Goal: Information Seeking & Learning: Check status

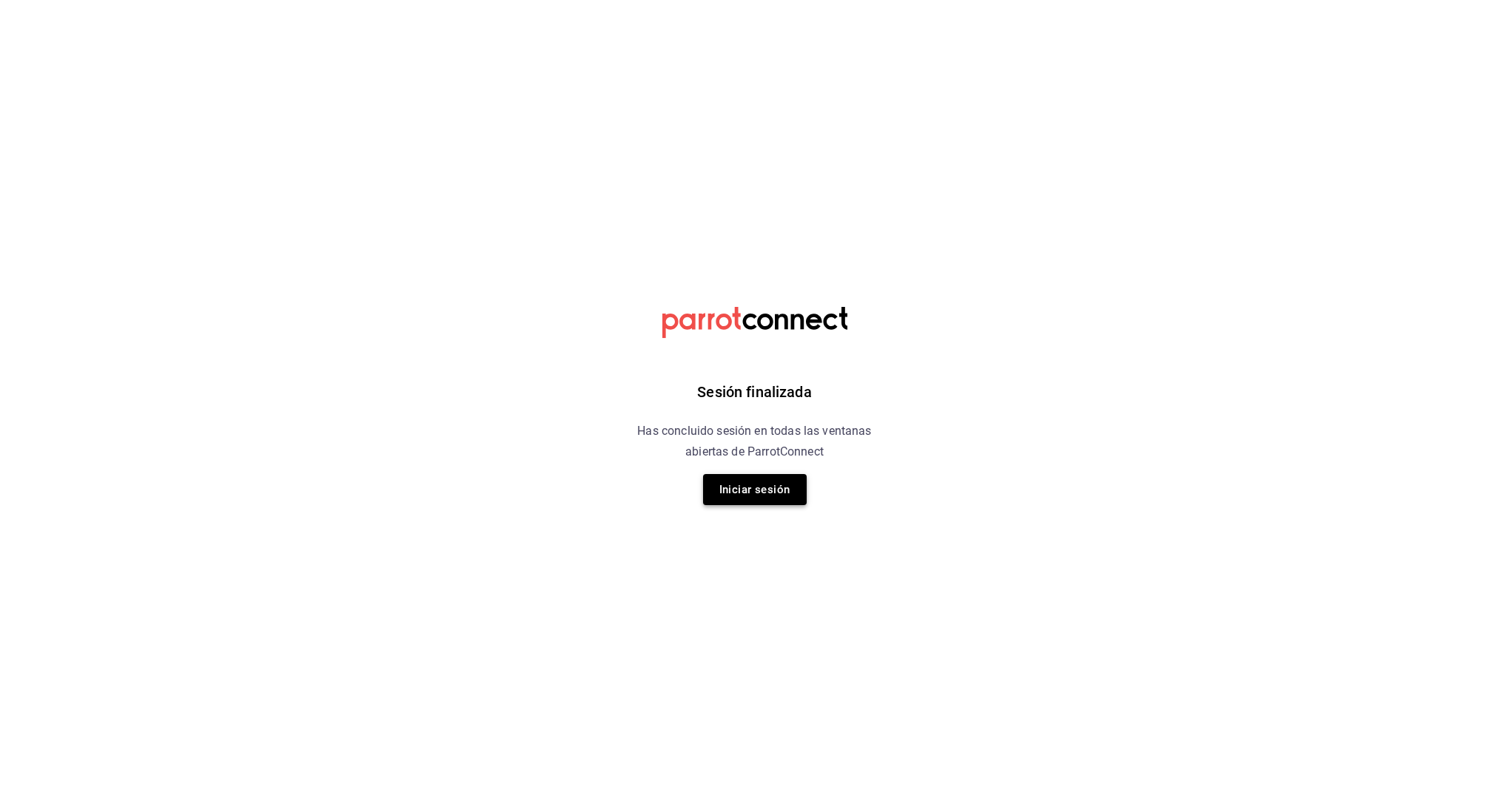
click at [763, 474] on button "Iniciar sesión" at bounding box center [754, 490] width 103 height 31
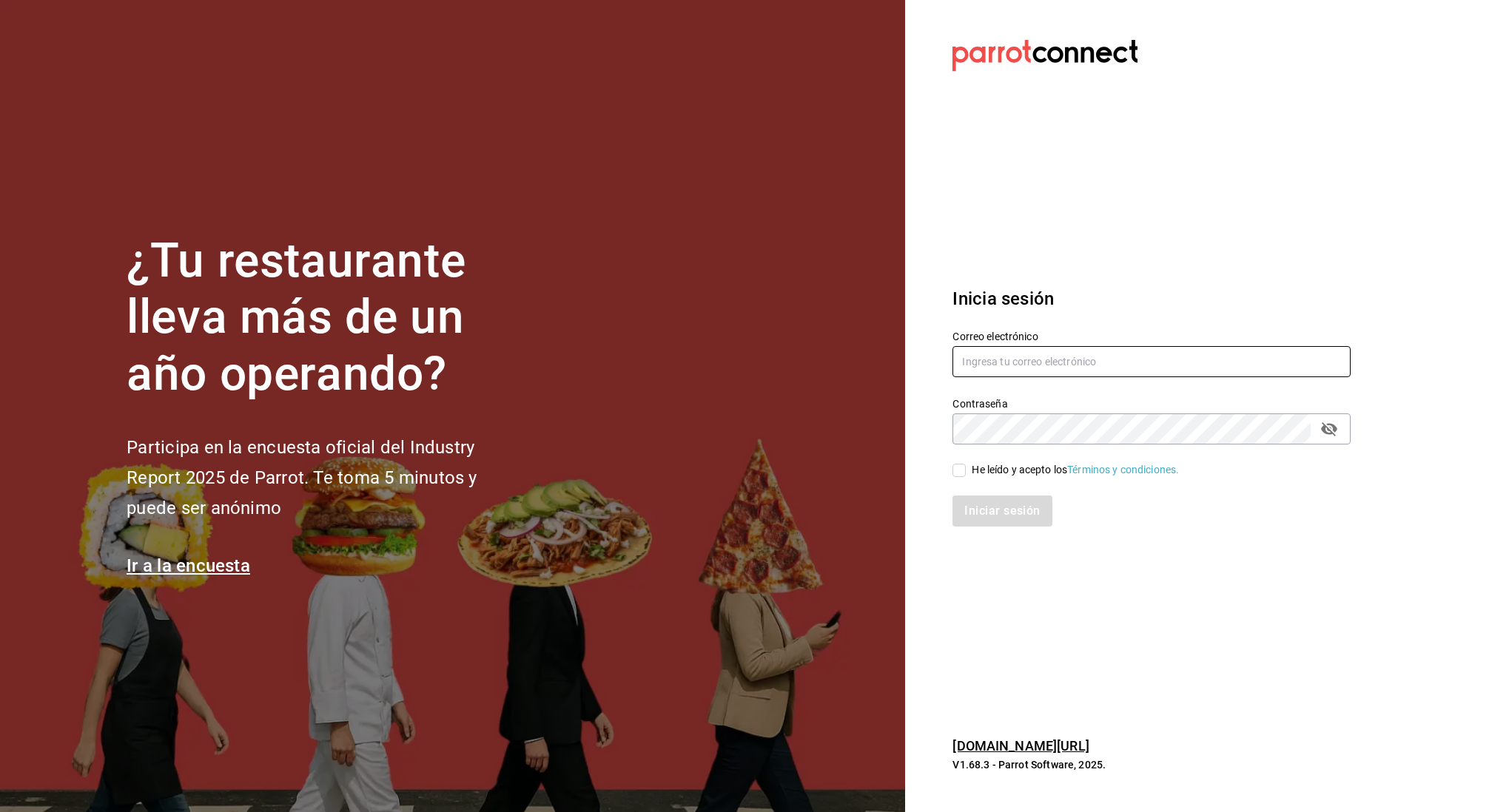
click at [1062, 363] on input "text" at bounding box center [1152, 362] width 398 height 31
type input "linmarcelo1982@gmail.com"
click at [958, 469] on input "He leído y acepto los Términos y condiciones." at bounding box center [959, 470] width 13 height 13
checkbox input "true"
click at [994, 515] on button "Iniciar sesión" at bounding box center [1003, 511] width 100 height 31
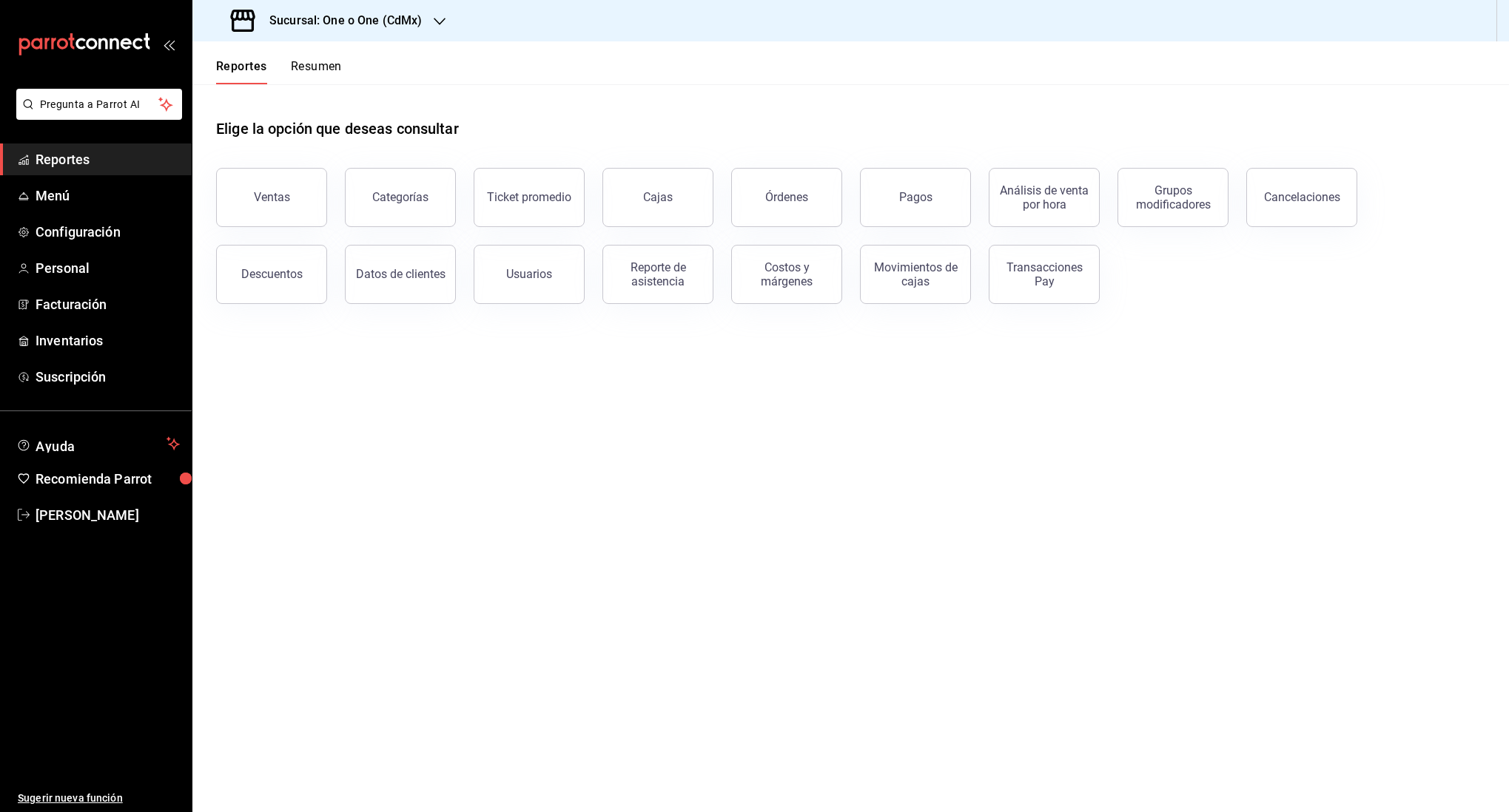
click at [355, 28] on h3 "Sucursal: One o One (CdMx)" at bounding box center [339, 20] width 164 height 18
drag, startPoint x: 301, startPoint y: 63, endPoint x: 295, endPoint y: 96, distance: 33.5
click at [295, 96] on nav "One o One (CdMx) 101 Roma Norte (CDMX)" at bounding box center [303, 81] width 222 height 79
click at [295, 96] on span "101 Roma Norte (CDMX)" at bounding box center [262, 97] width 116 height 15
click at [665, 197] on div "Cajas" at bounding box center [658, 197] width 29 height 14
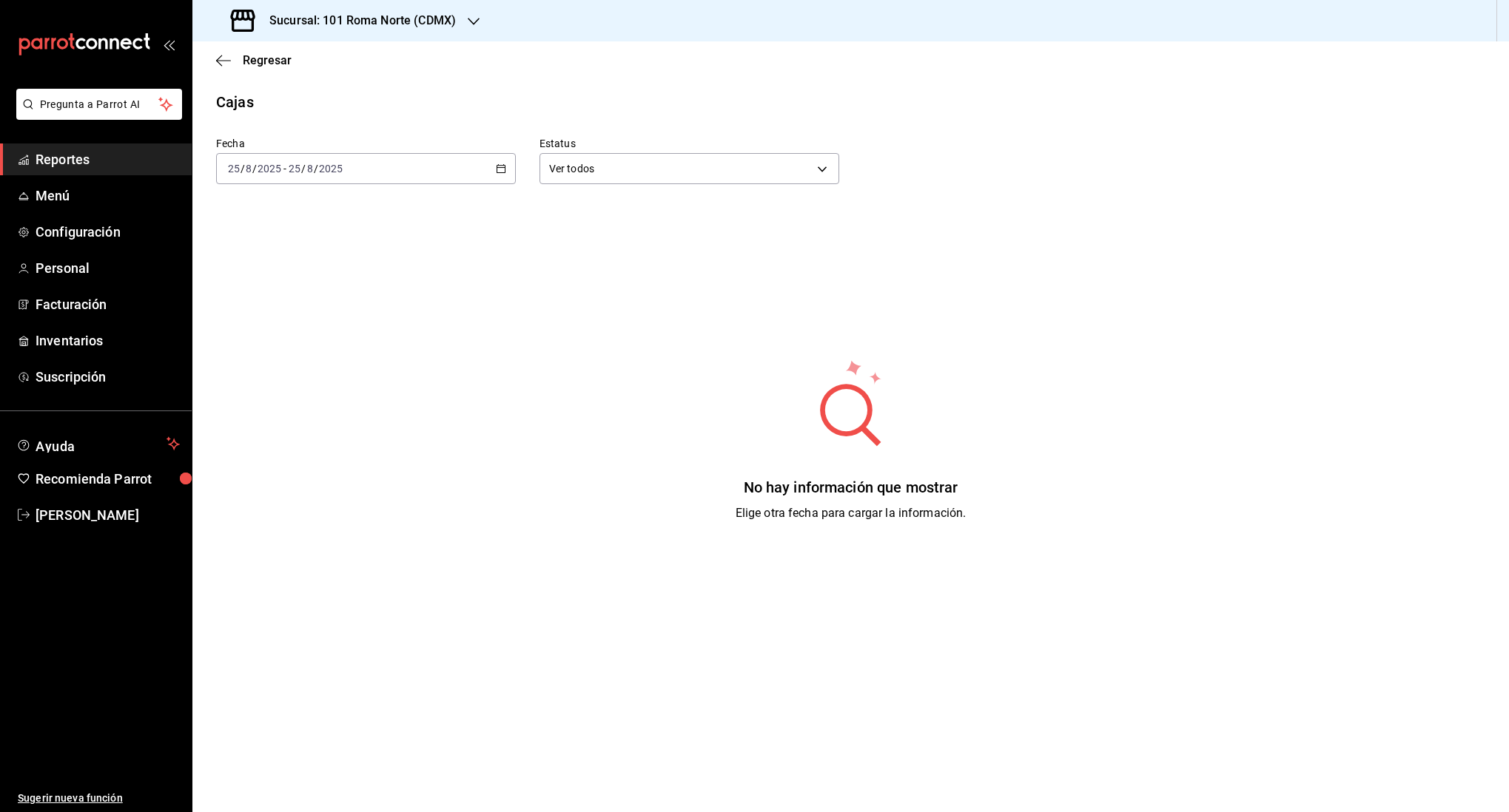
click at [457, 163] on div "[DATE] [DATE] - [DATE] [DATE]" at bounding box center [366, 169] width 300 height 31
click at [293, 386] on span "Rango de fechas" at bounding box center [285, 380] width 115 height 15
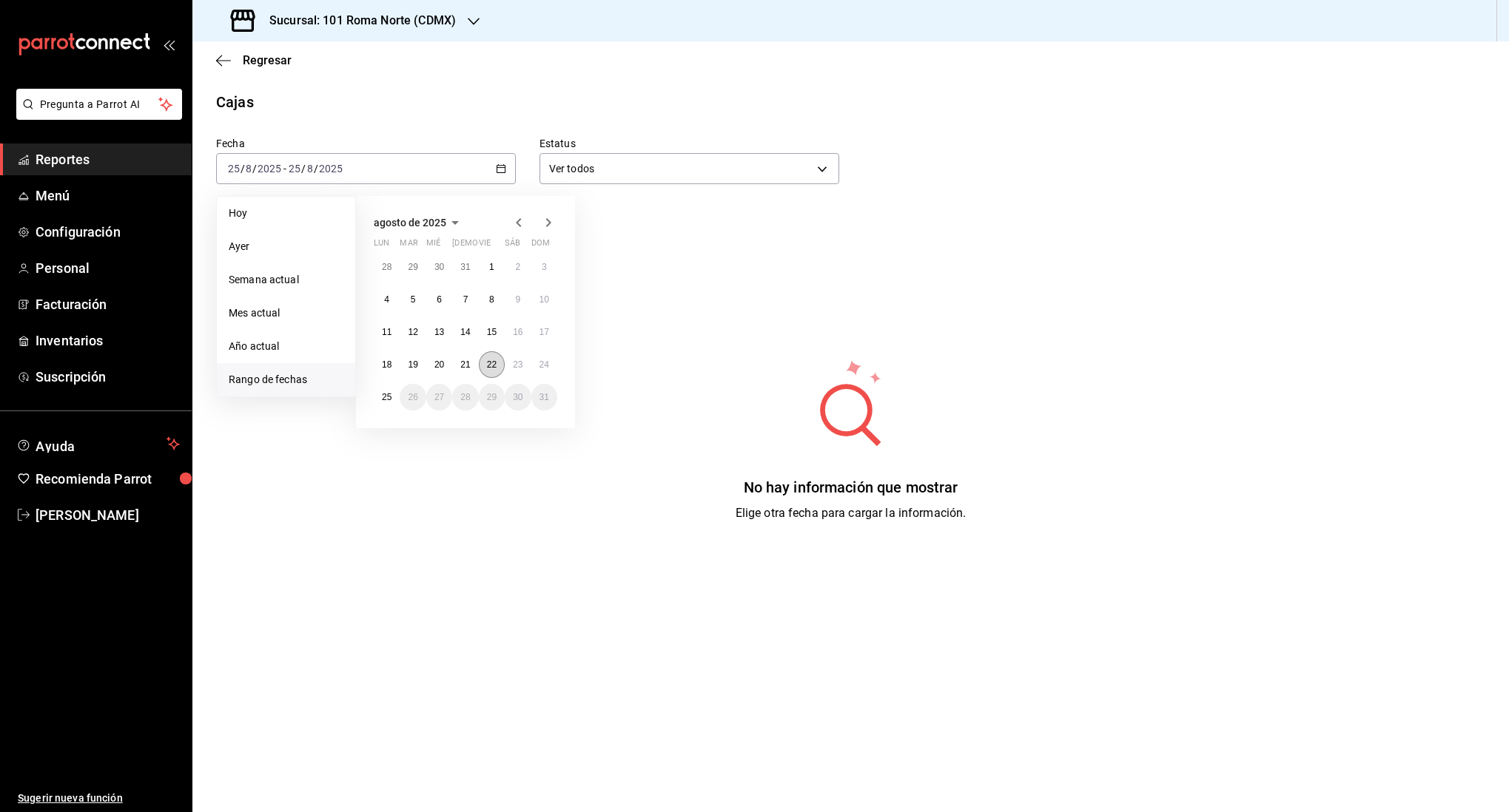
click at [498, 369] on button "22" at bounding box center [492, 365] width 26 height 27
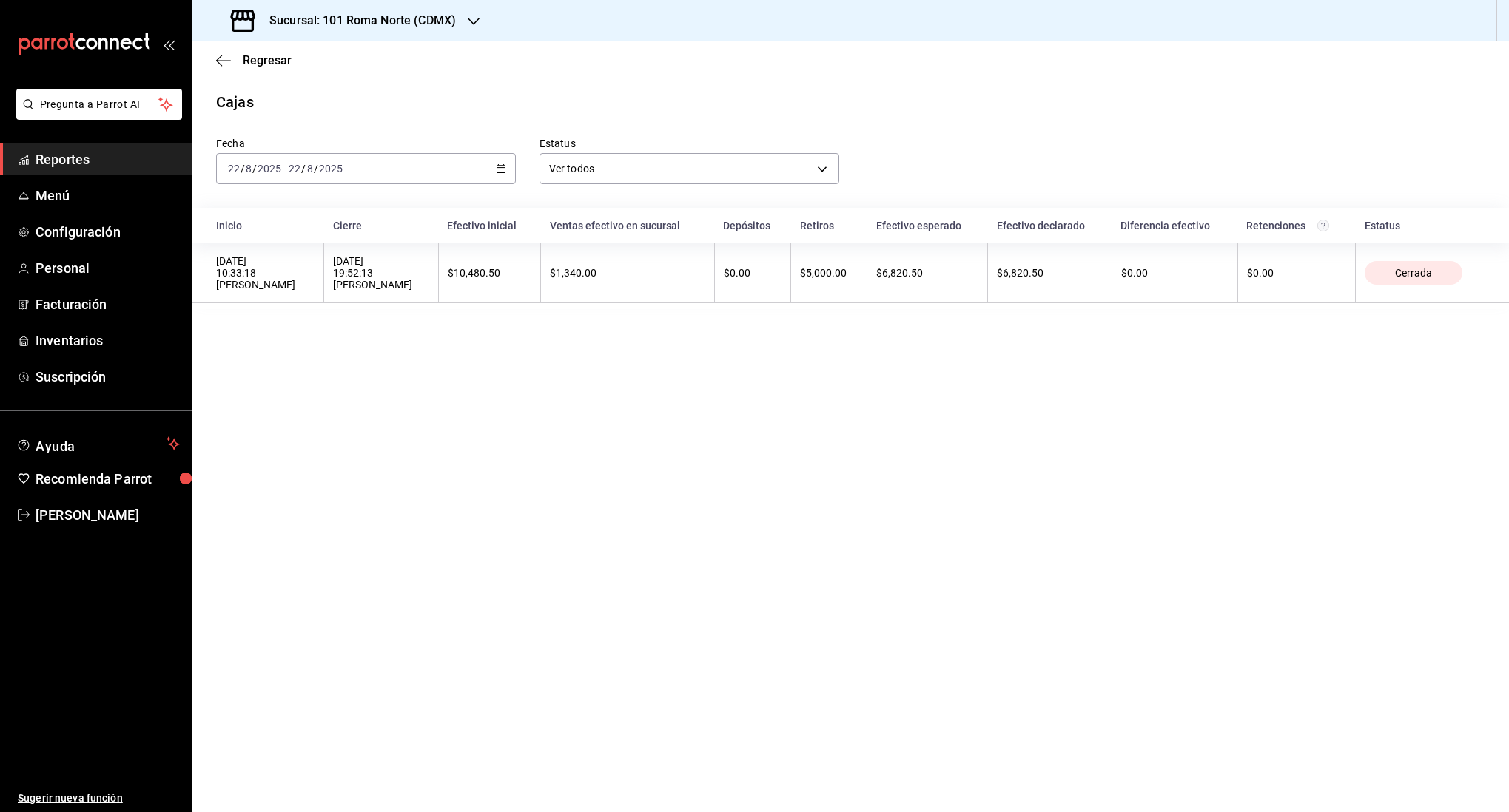
click at [419, 164] on div "[DATE] [DATE] - [DATE] [DATE]" at bounding box center [366, 169] width 300 height 31
drag, startPoint x: 842, startPoint y: 439, endPoint x: 826, endPoint y: 425, distance: 21.3
click at [836, 433] on main "Regresar Cajas Fecha [DATE] [DATE] - [DATE] [DATE] Estatus Ver todos ALL Inicio…" at bounding box center [850, 427] width 1317 height 771
click at [374, 171] on div "[DATE] [DATE] - [DATE] [DATE]" at bounding box center [366, 169] width 300 height 31
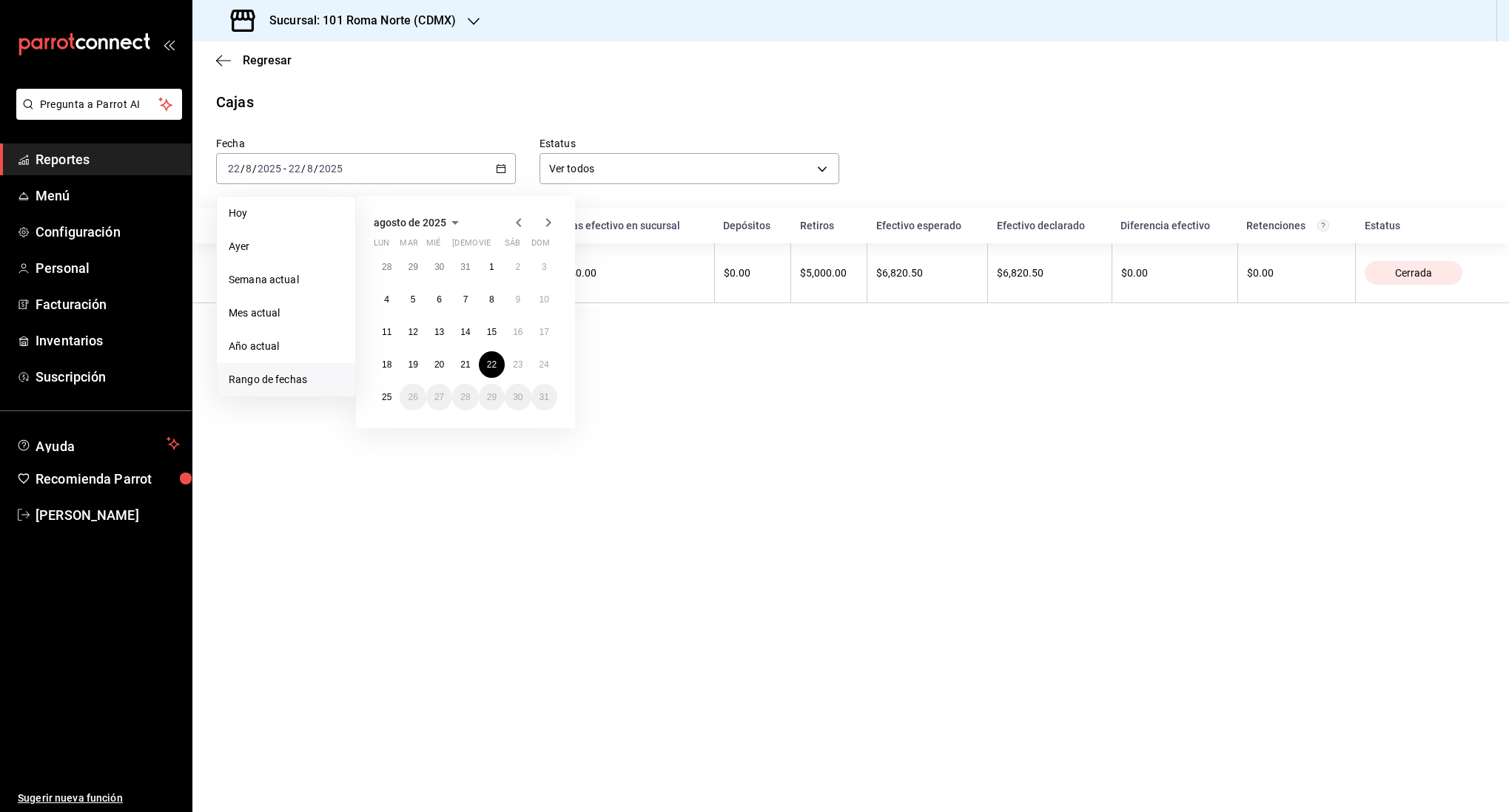
click at [504, 359] on div "28 29 30 31 1 2 3 4 5 6 7 8 9 10 11 12 13 14 15 16 17 18 19 20 21 22 23 24 25 2…" at bounding box center [466, 332] width 184 height 157
click at [519, 362] on abbr "23" at bounding box center [518, 364] width 9 height 10
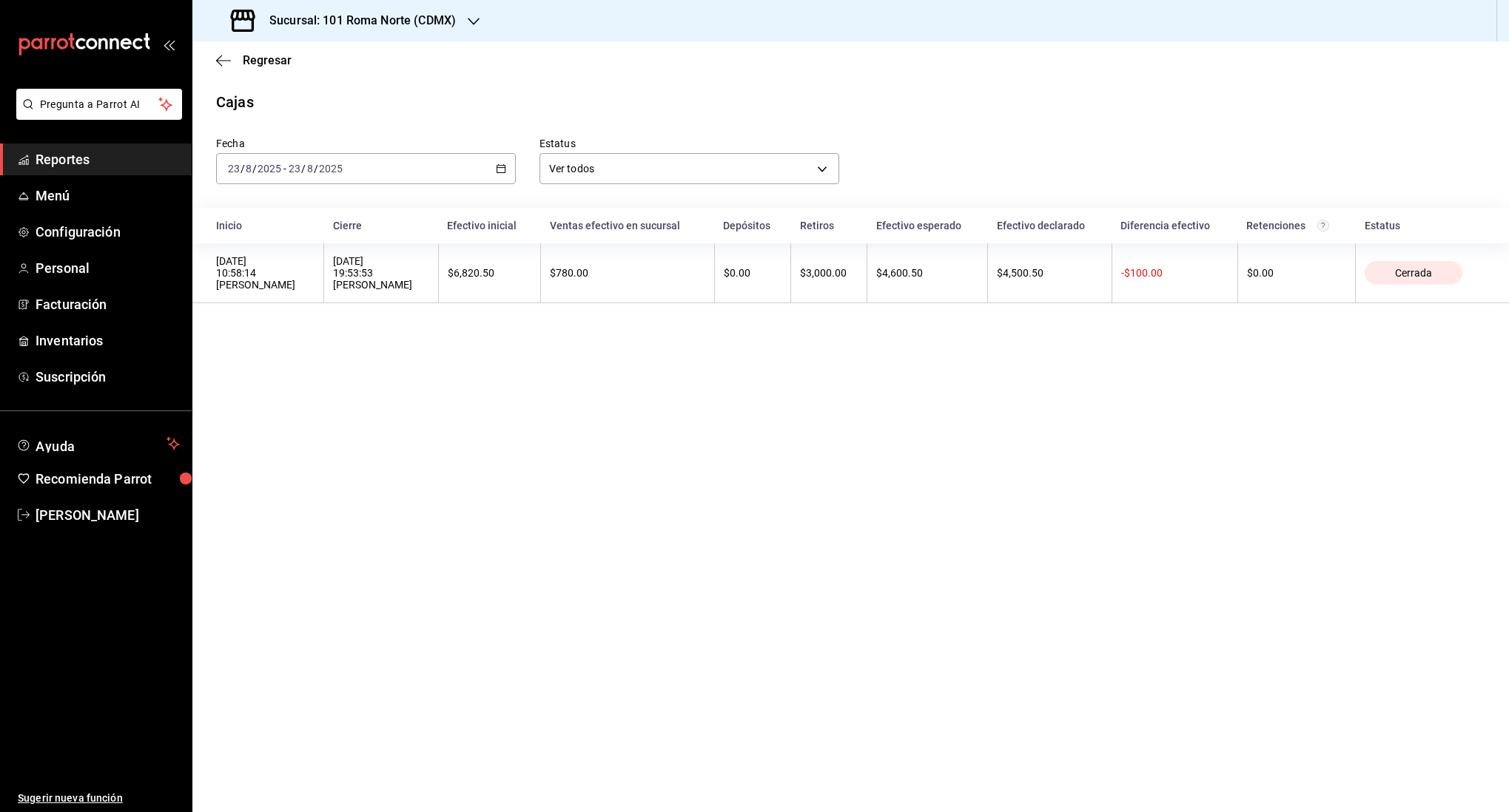
click at [390, 177] on div "[DATE] [DATE] - [DATE] [DATE]" at bounding box center [366, 169] width 300 height 31
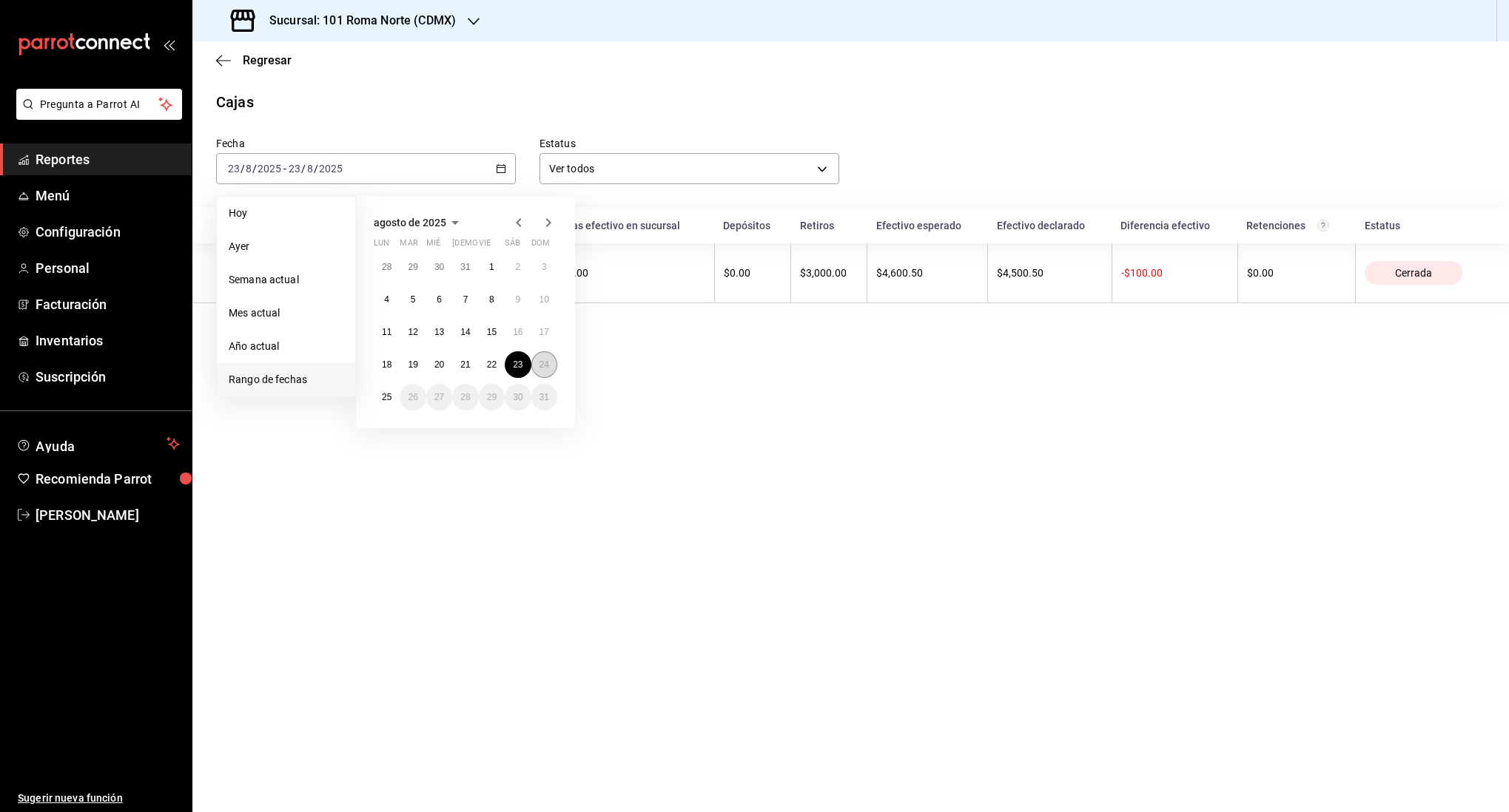
click at [547, 362] on abbr "24" at bounding box center [544, 364] width 9 height 10
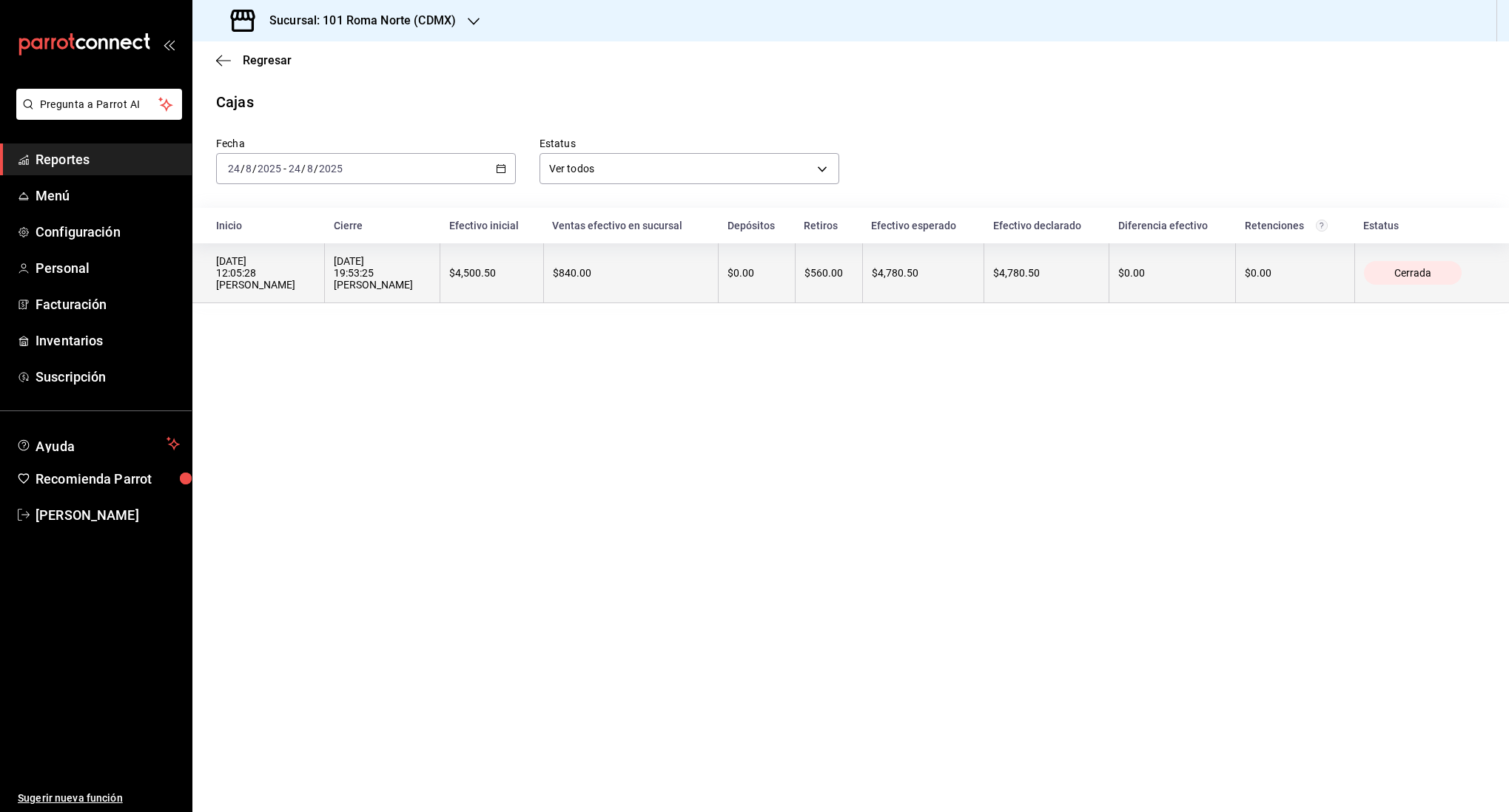
click at [579, 297] on th "$840.00" at bounding box center [630, 274] width 174 height 60
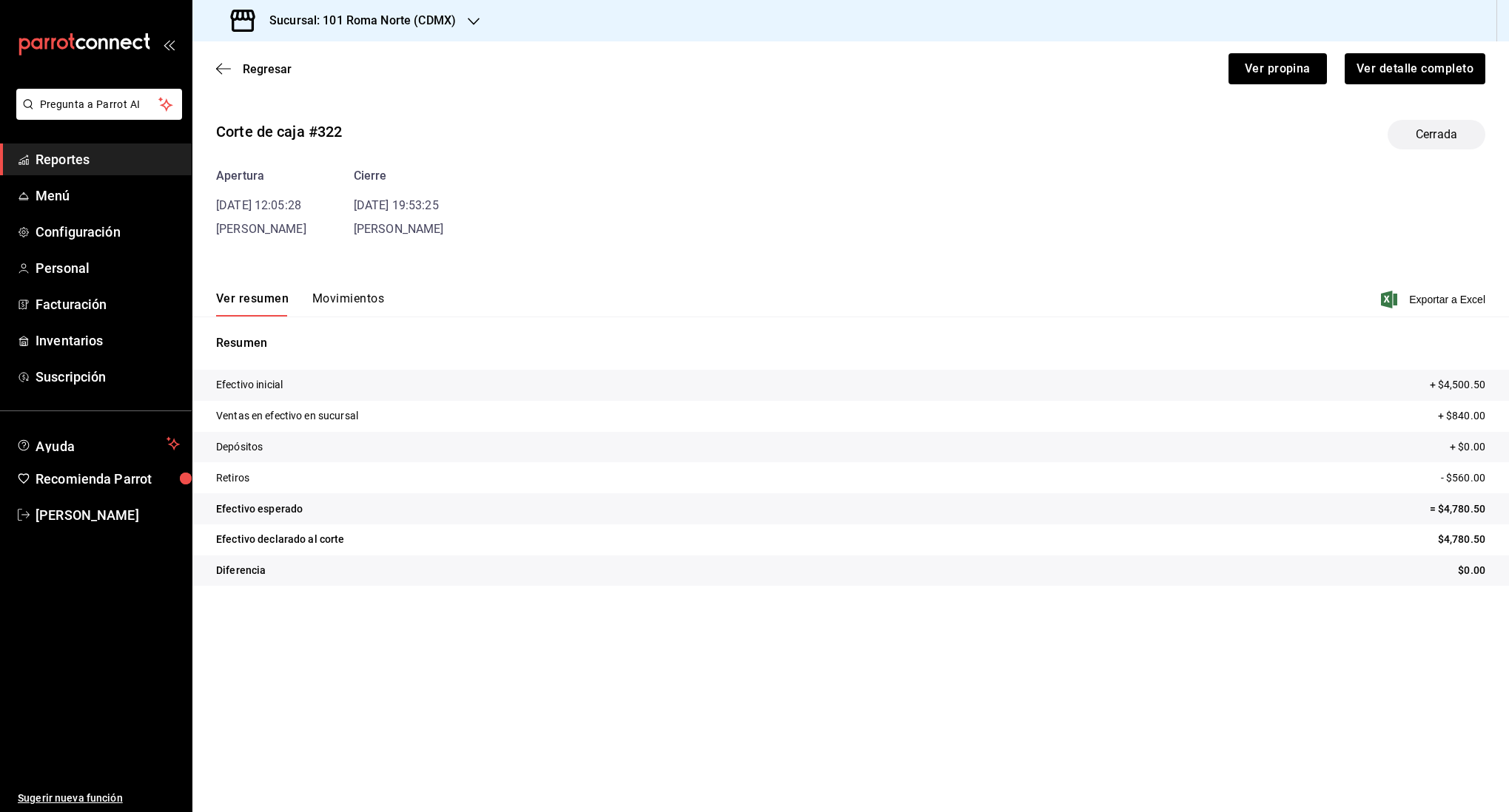
click at [357, 301] on button "Movimientos" at bounding box center [348, 304] width 72 height 25
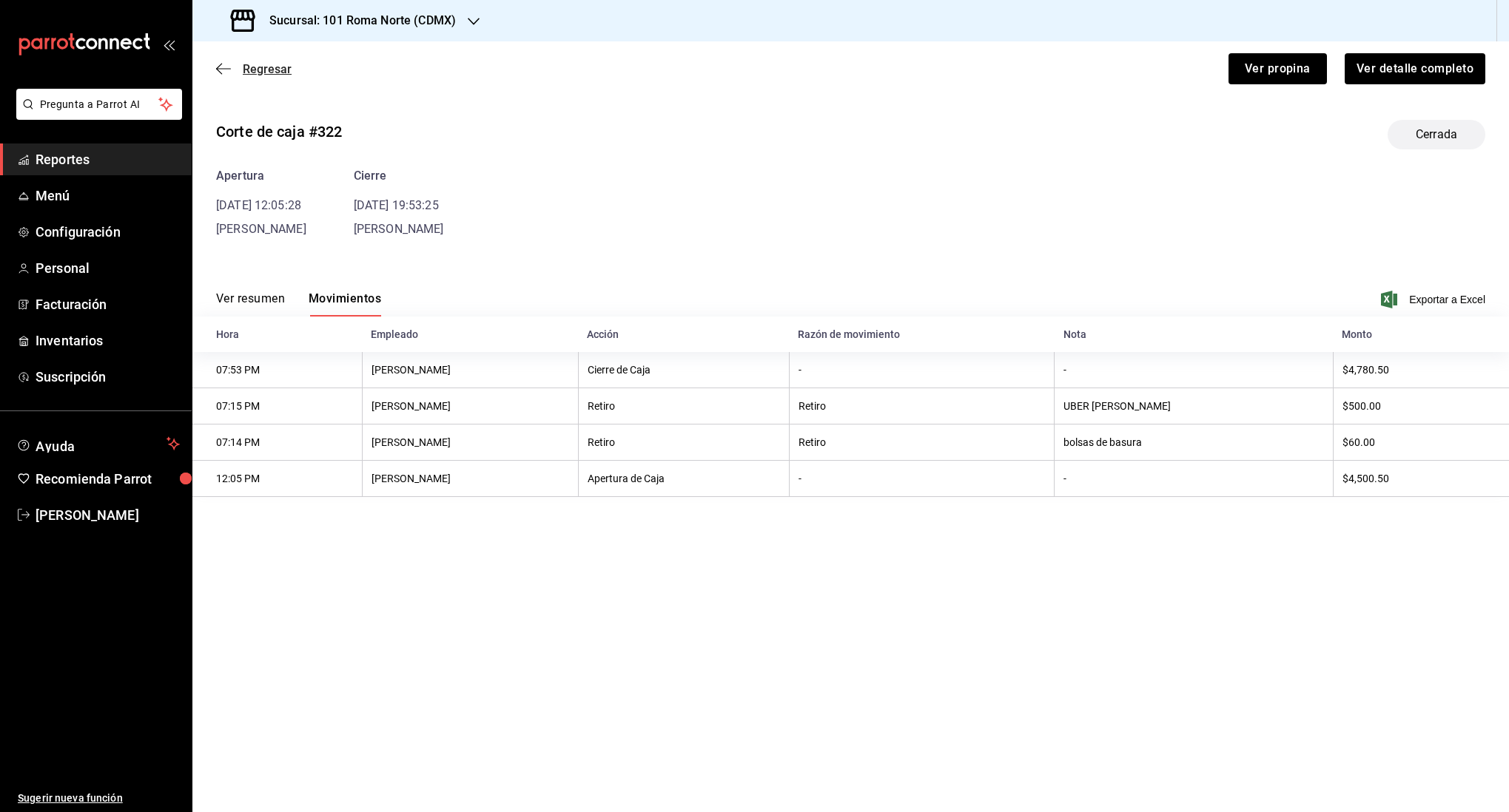
click at [227, 64] on icon "button" at bounding box center [223, 69] width 15 height 13
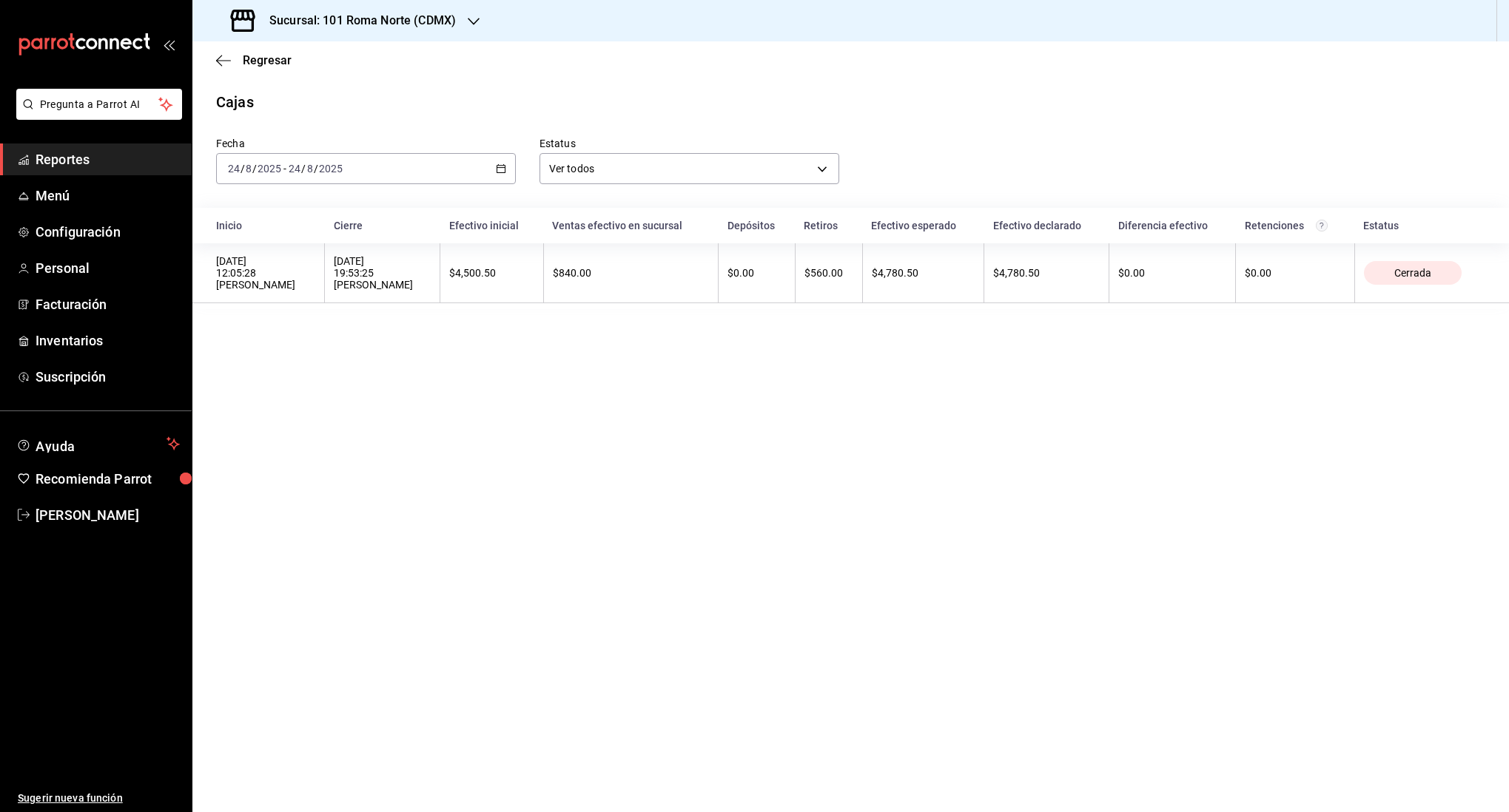
click at [446, 172] on div "[DATE] [DATE] - [DATE] [DATE]" at bounding box center [366, 169] width 300 height 31
click at [314, 379] on span "Rango de fechas" at bounding box center [285, 380] width 115 height 15
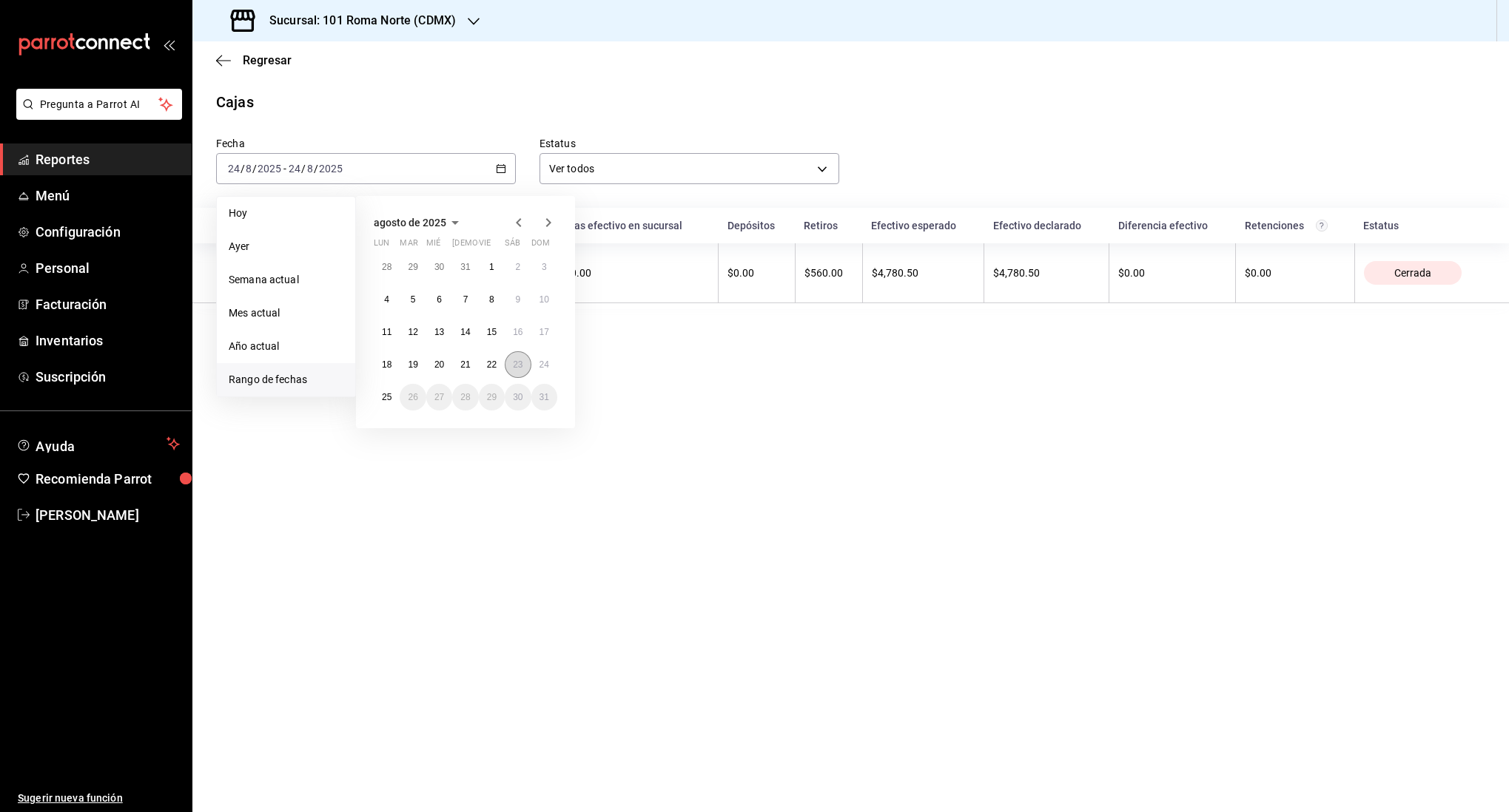
click at [521, 367] on abbr "23" at bounding box center [518, 364] width 9 height 10
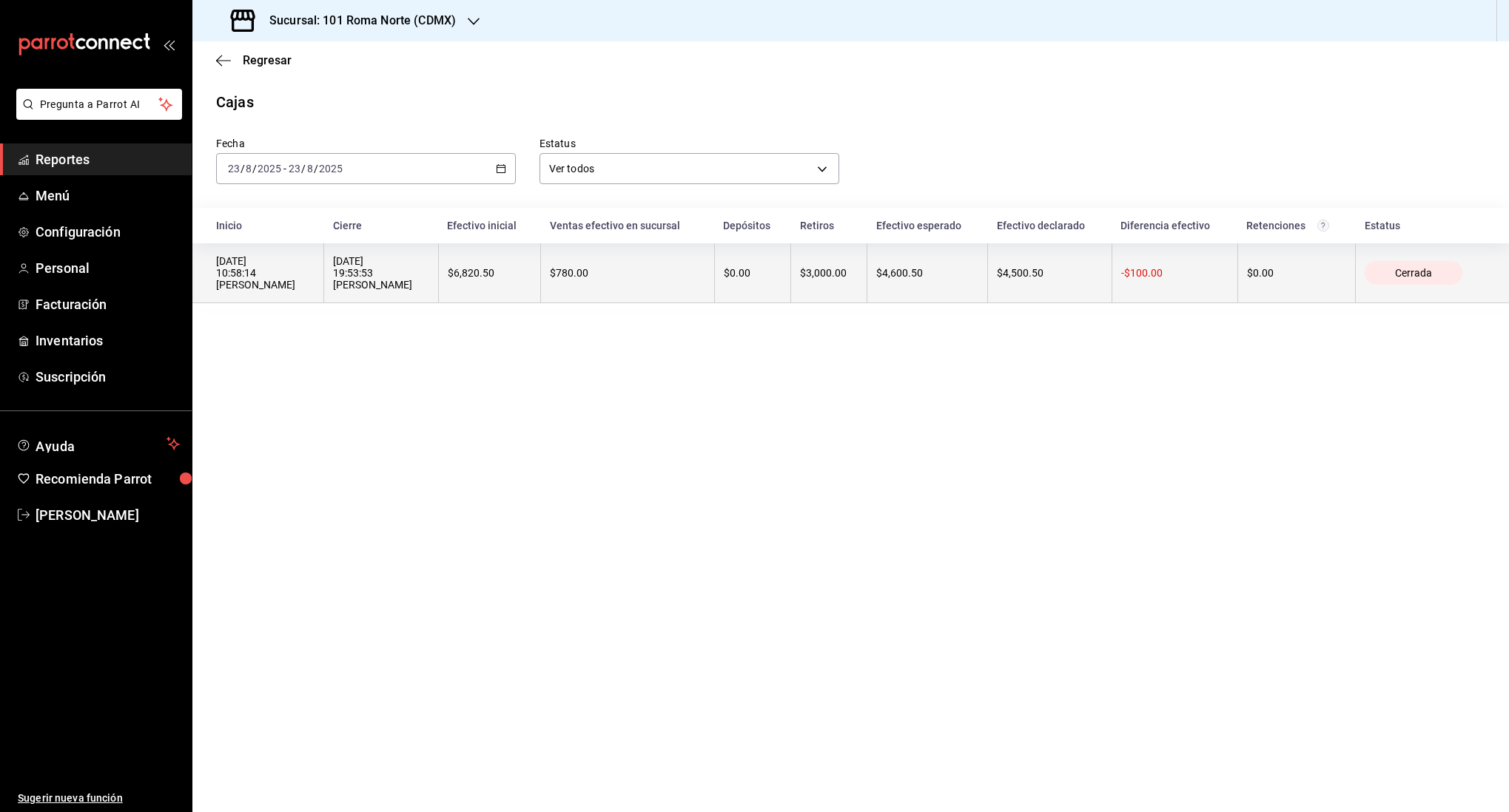
click at [541, 271] on th "$780.00" at bounding box center [627, 274] width 174 height 60
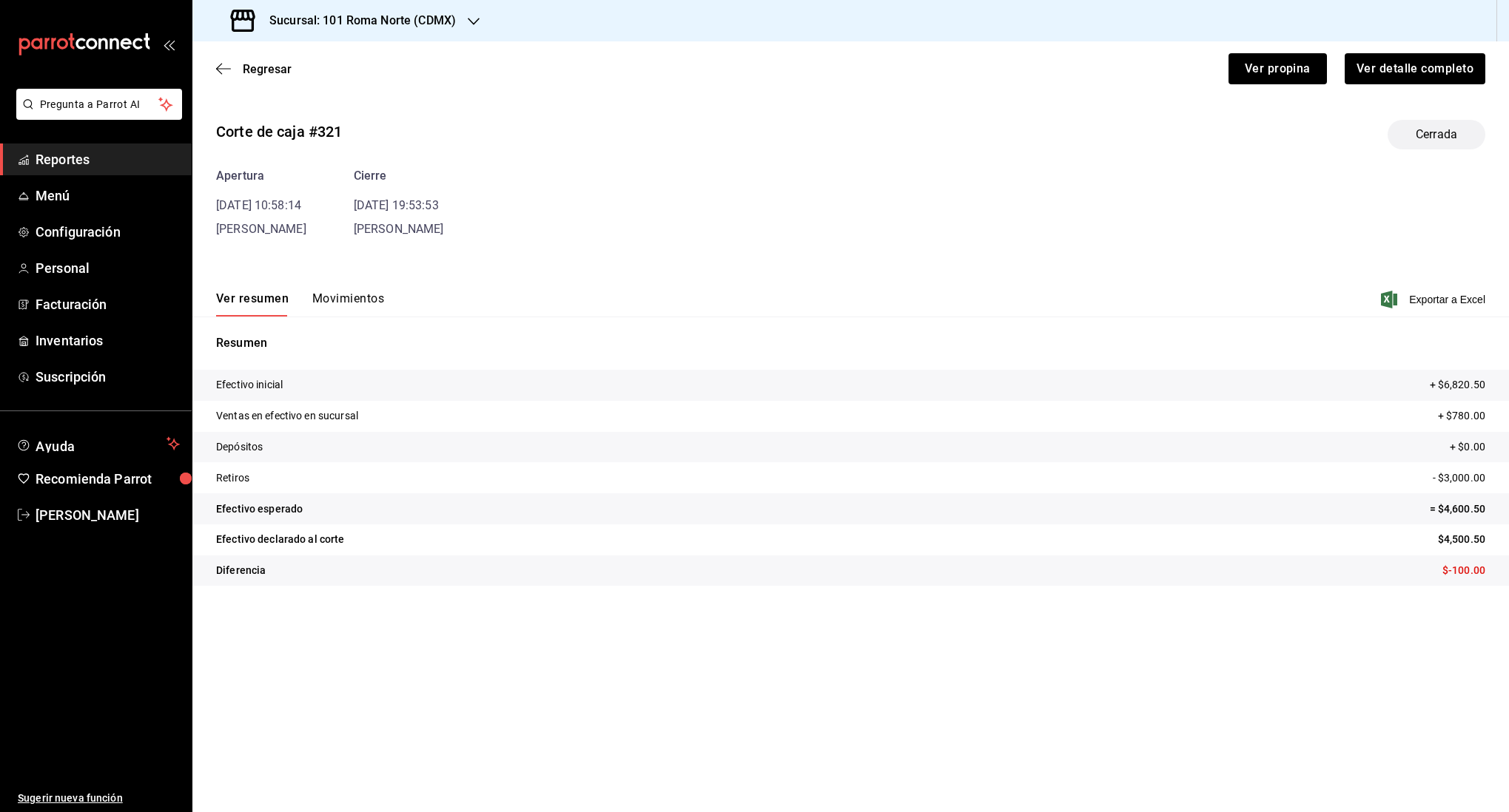
click at [347, 298] on button "Movimientos" at bounding box center [348, 304] width 72 height 25
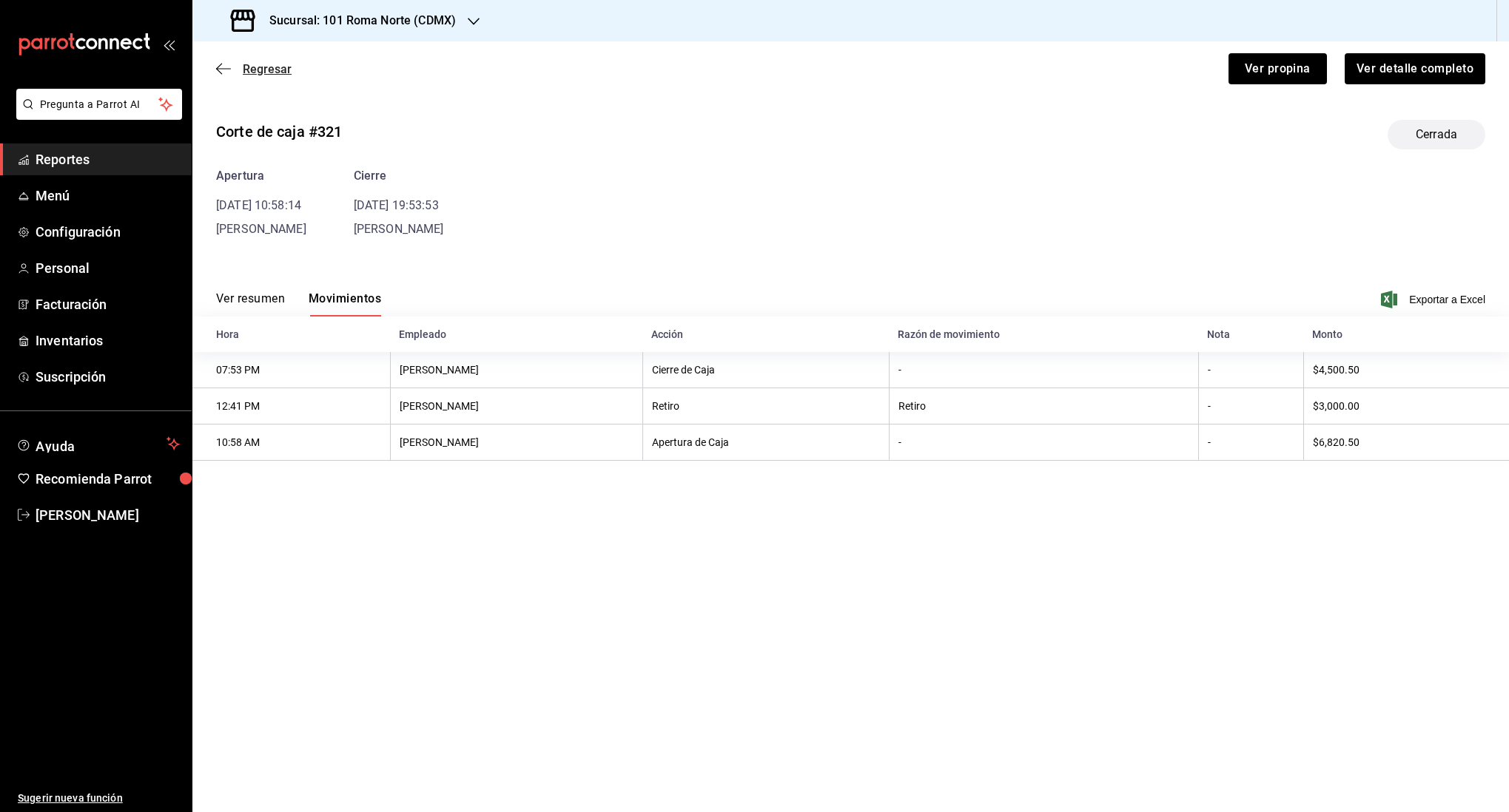
click at [221, 66] on icon "button" at bounding box center [223, 69] width 15 height 13
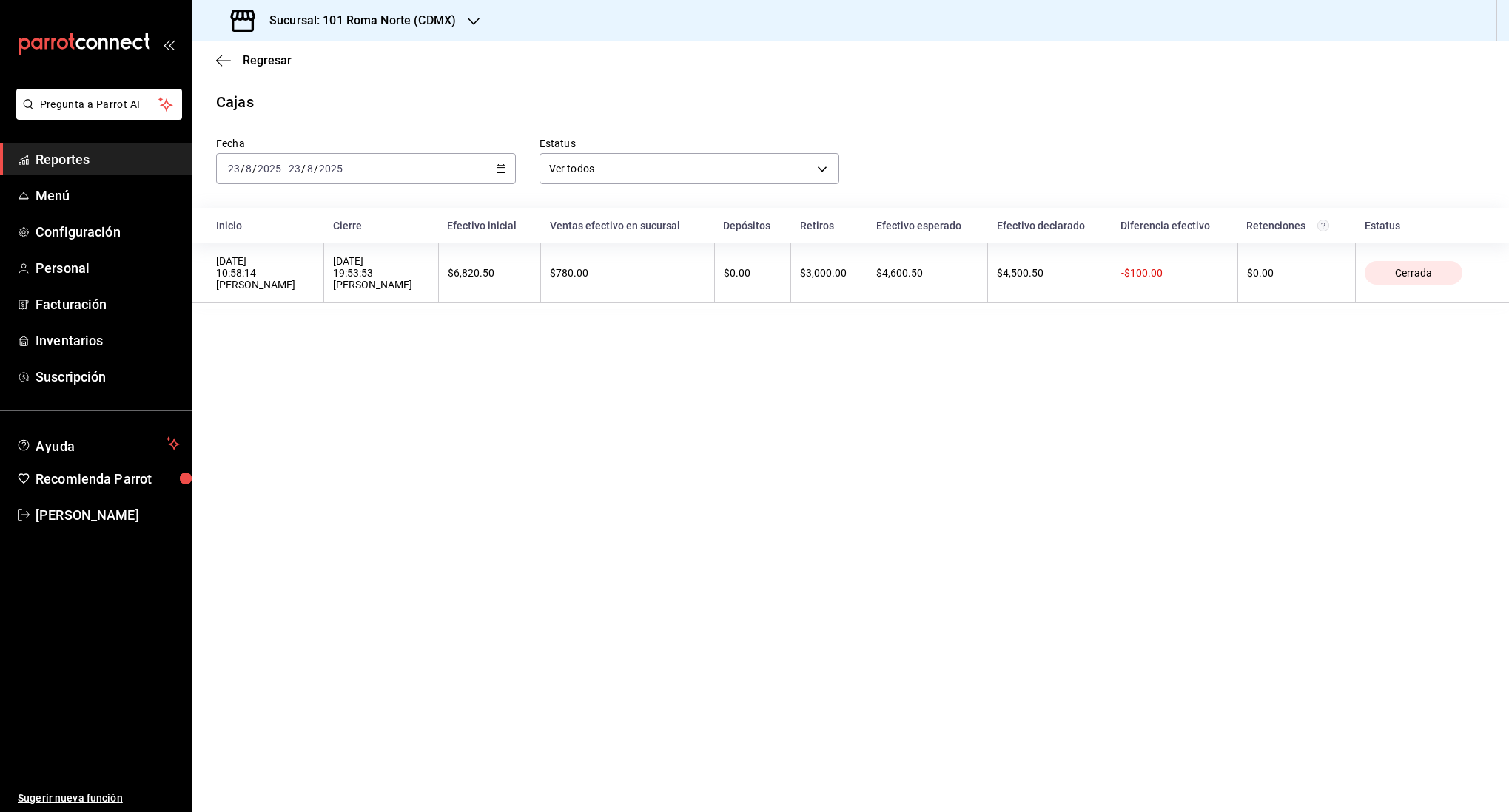
click at [278, 170] on input "2025" at bounding box center [269, 168] width 25 height 12
click at [279, 379] on span "Rango de fechas" at bounding box center [285, 380] width 115 height 15
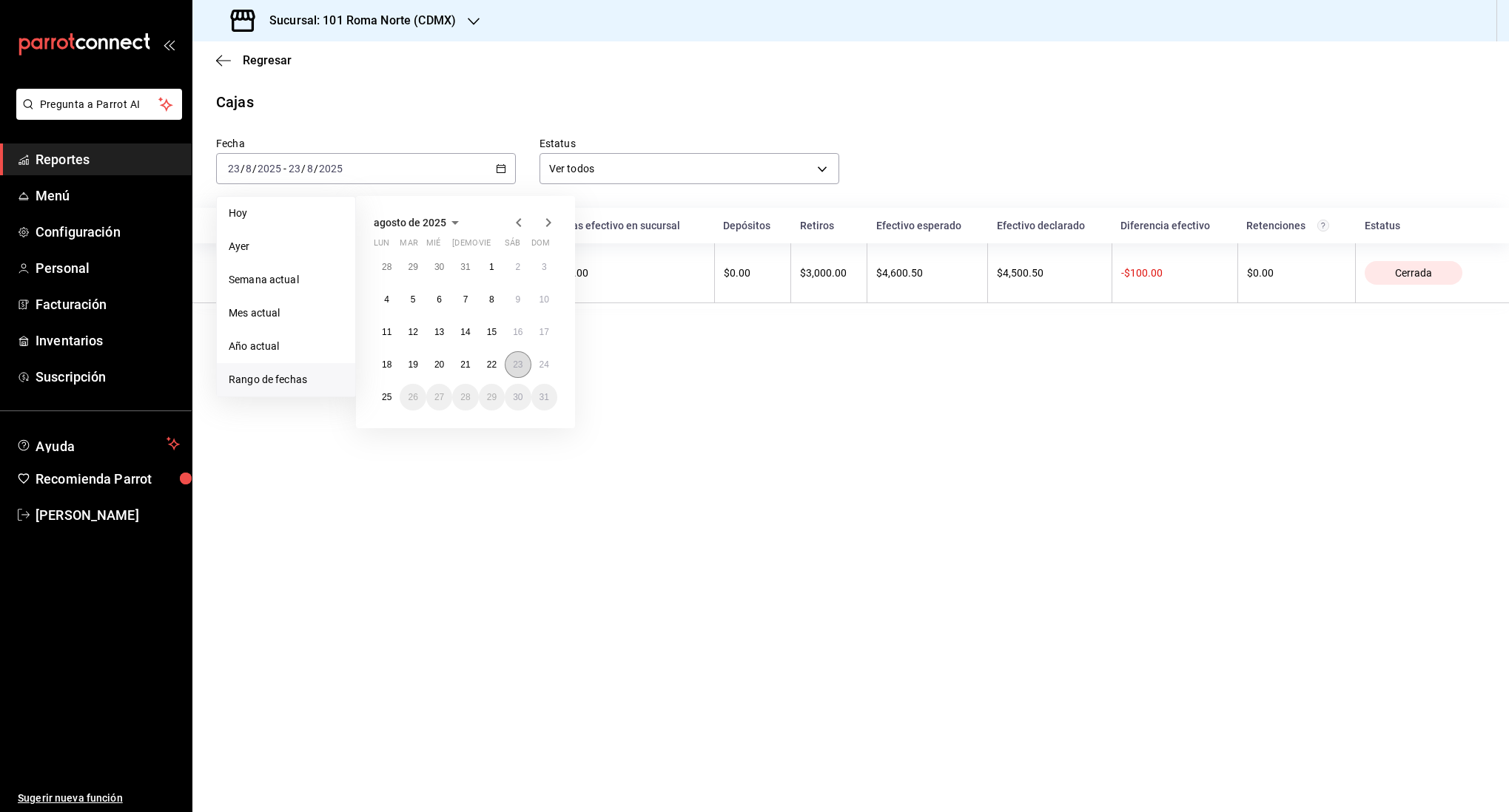
click at [515, 366] on abbr "23" at bounding box center [518, 364] width 9 height 10
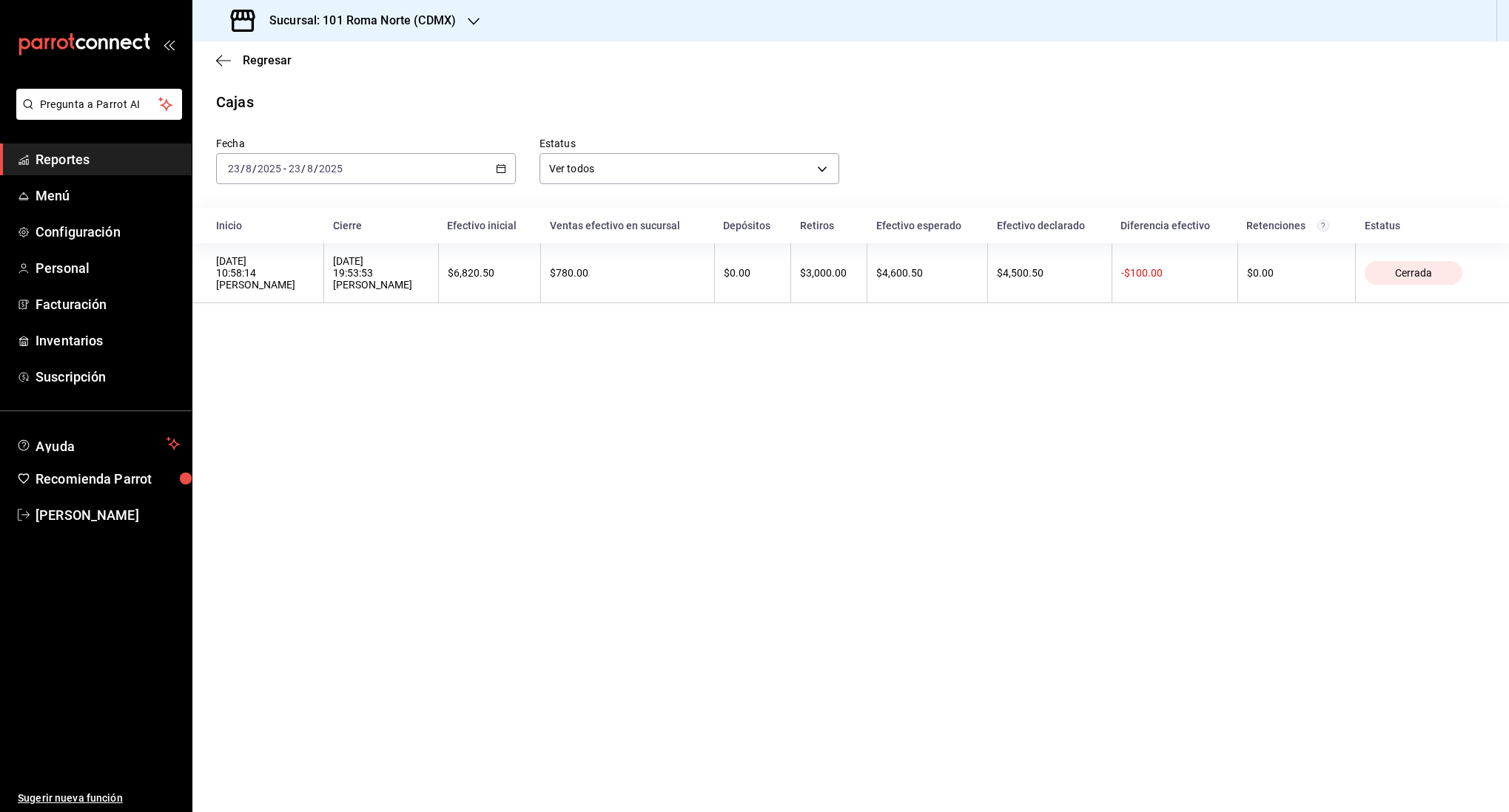
click at [403, 166] on div "[DATE] [DATE] - [DATE] [DATE]" at bounding box center [366, 169] width 300 height 31
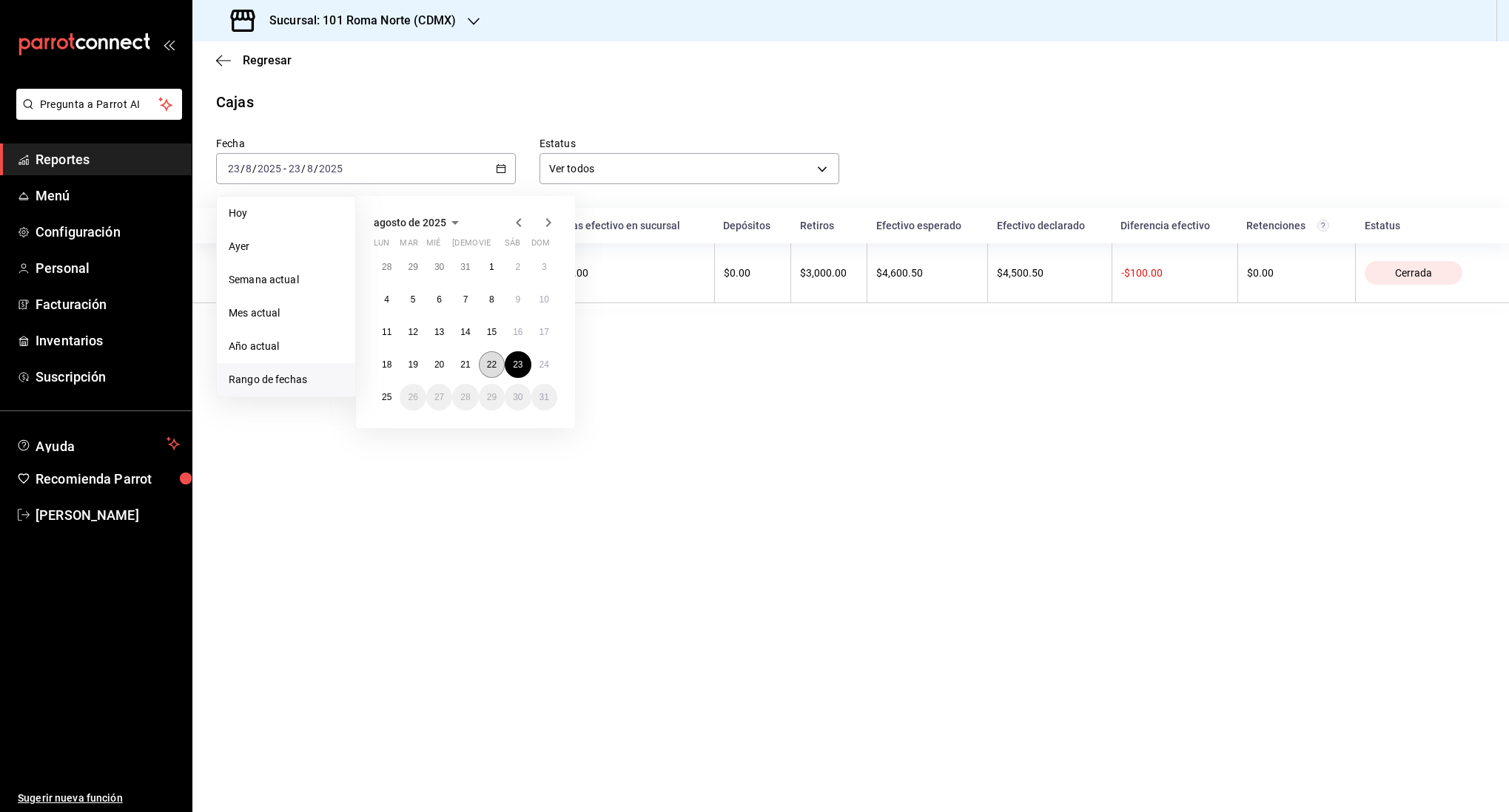
click at [488, 368] on abbr "22" at bounding box center [491, 364] width 9 height 10
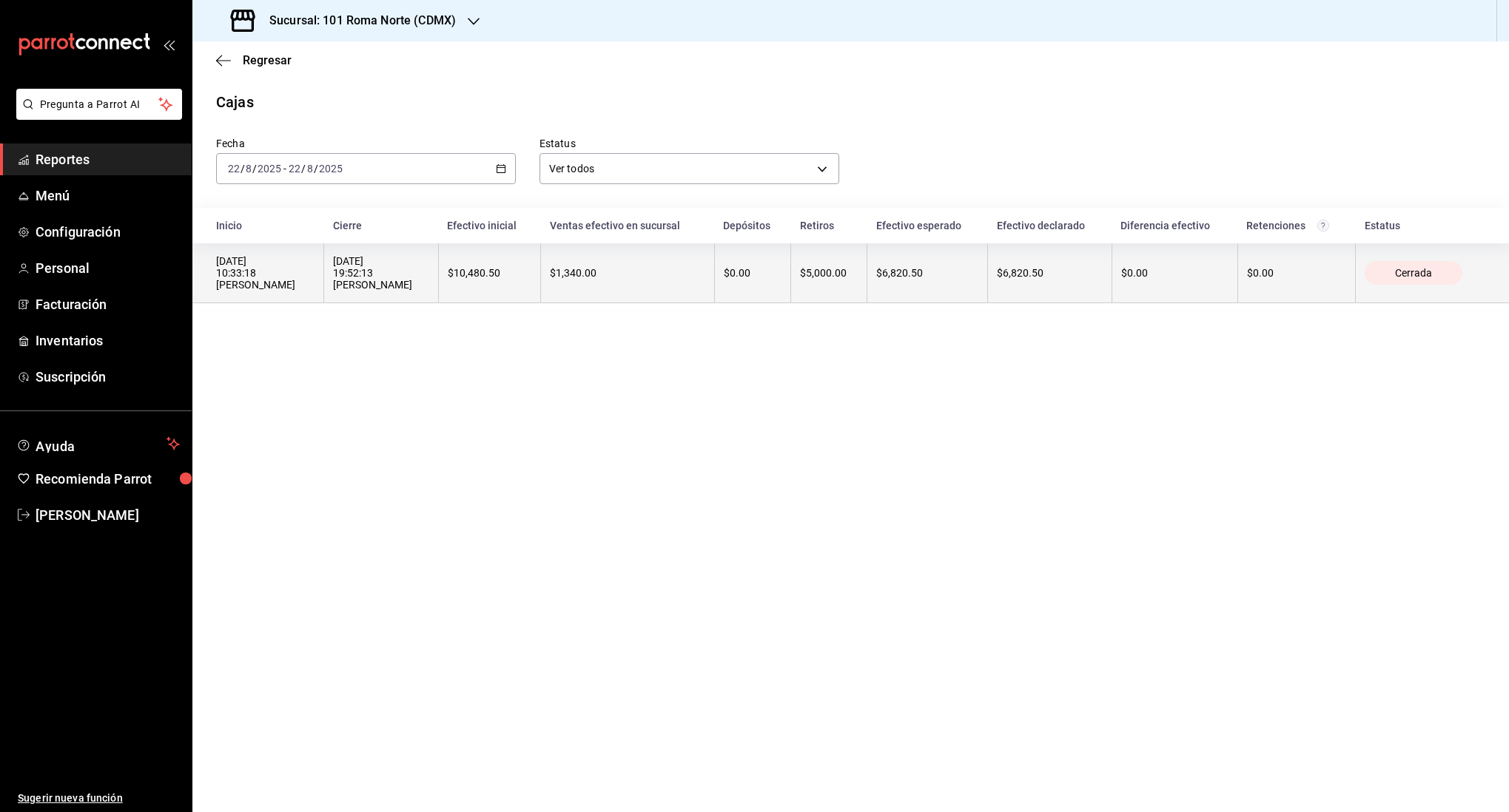
click at [488, 282] on th "$10,480.50" at bounding box center [489, 274] width 102 height 60
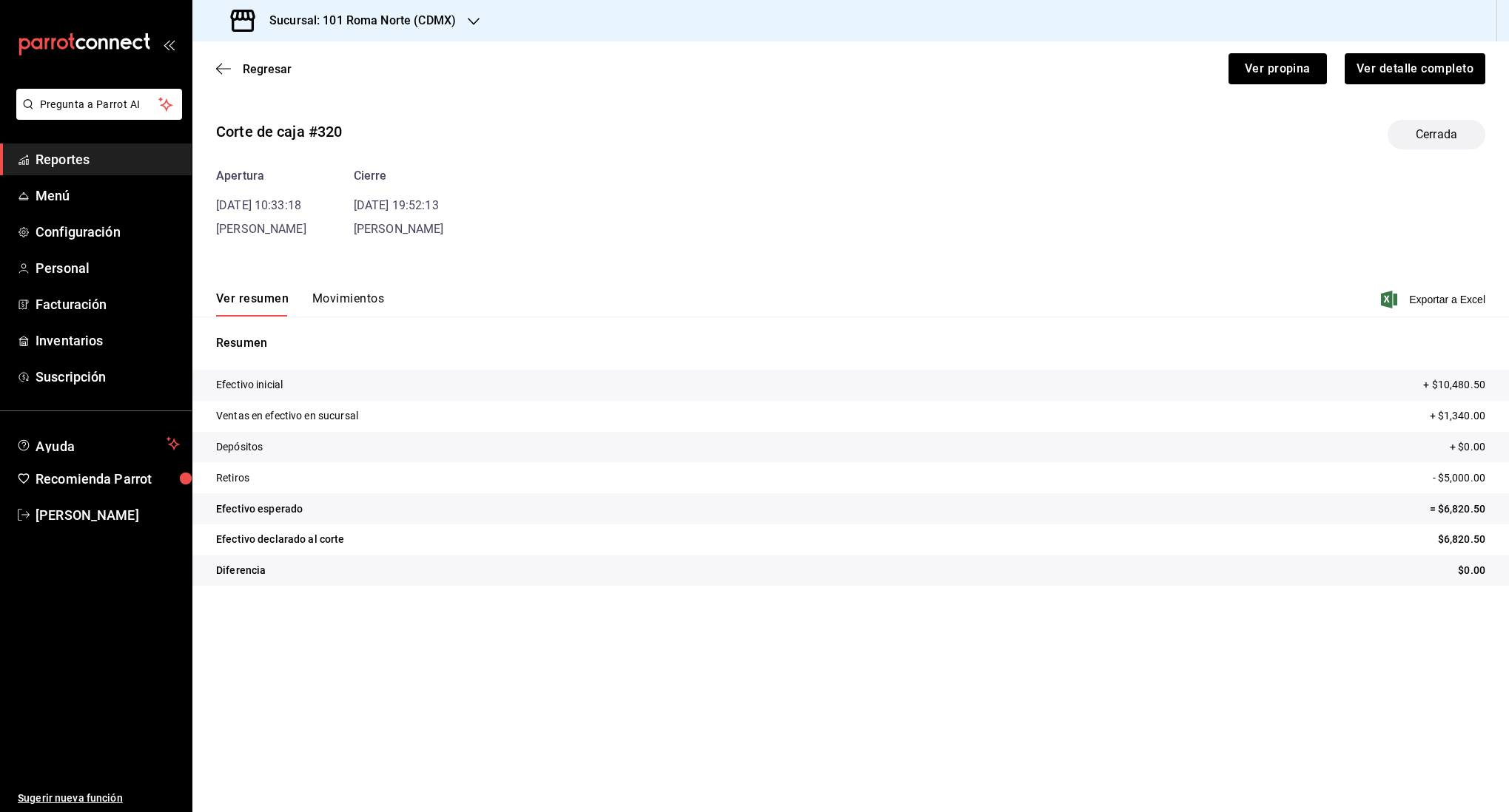
click at [370, 298] on button "Movimientos" at bounding box center [348, 304] width 72 height 25
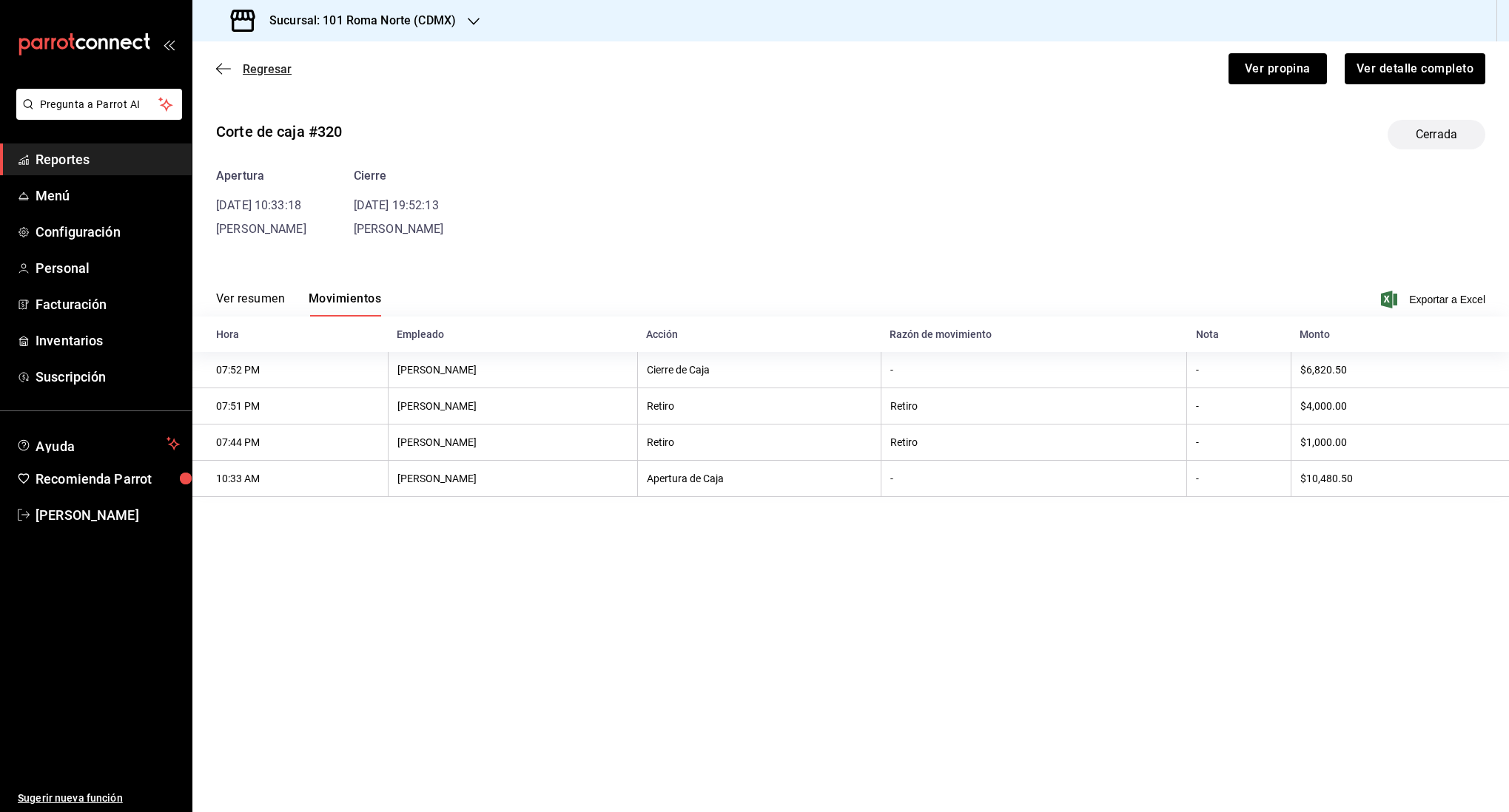
click at [216, 64] on icon "button" at bounding box center [223, 69] width 15 height 13
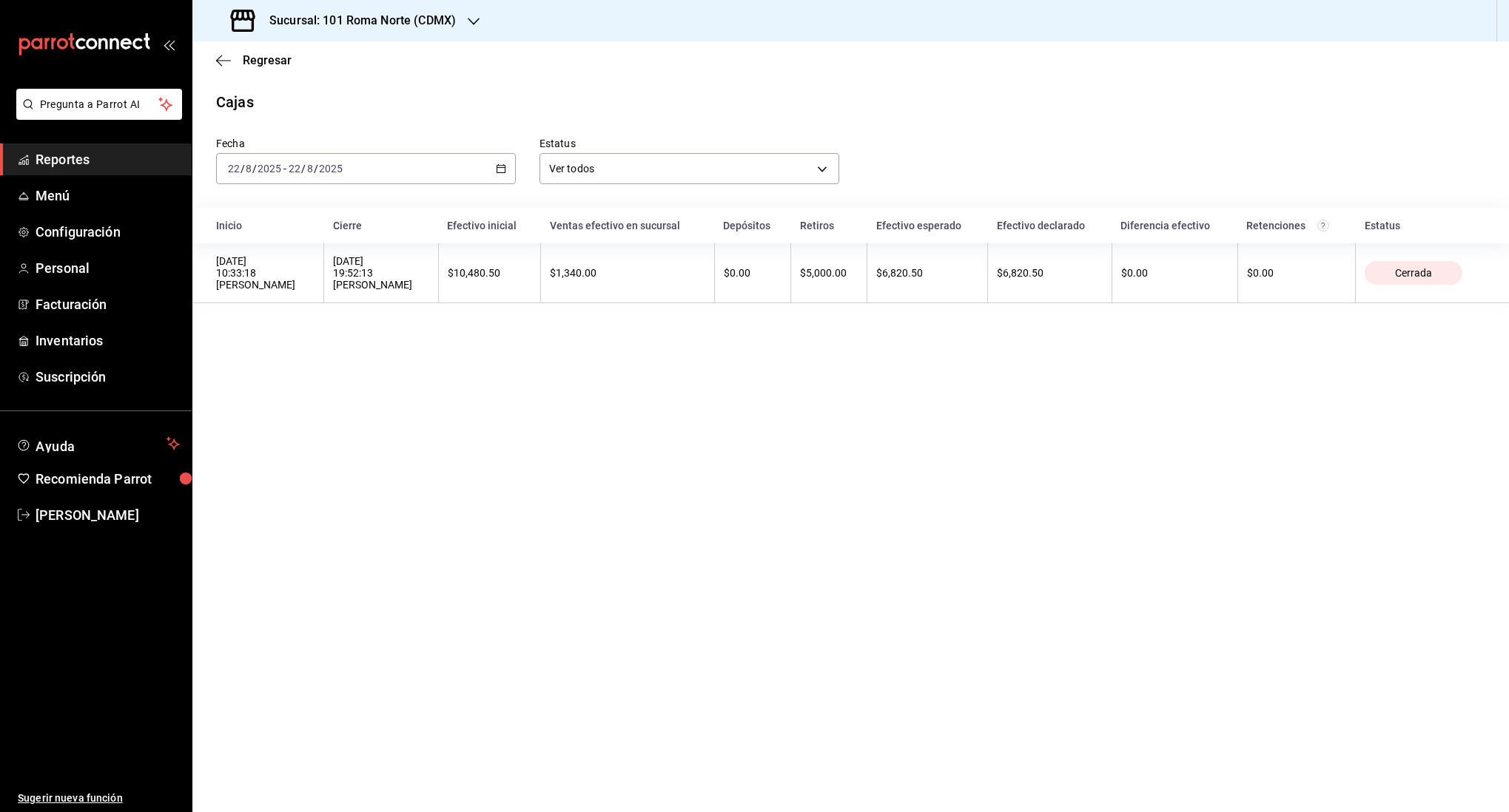
click at [370, 169] on div "[DATE] [DATE] - [DATE] [DATE]" at bounding box center [366, 169] width 300 height 31
click at [319, 375] on span "Rango de fechas" at bounding box center [285, 380] width 115 height 15
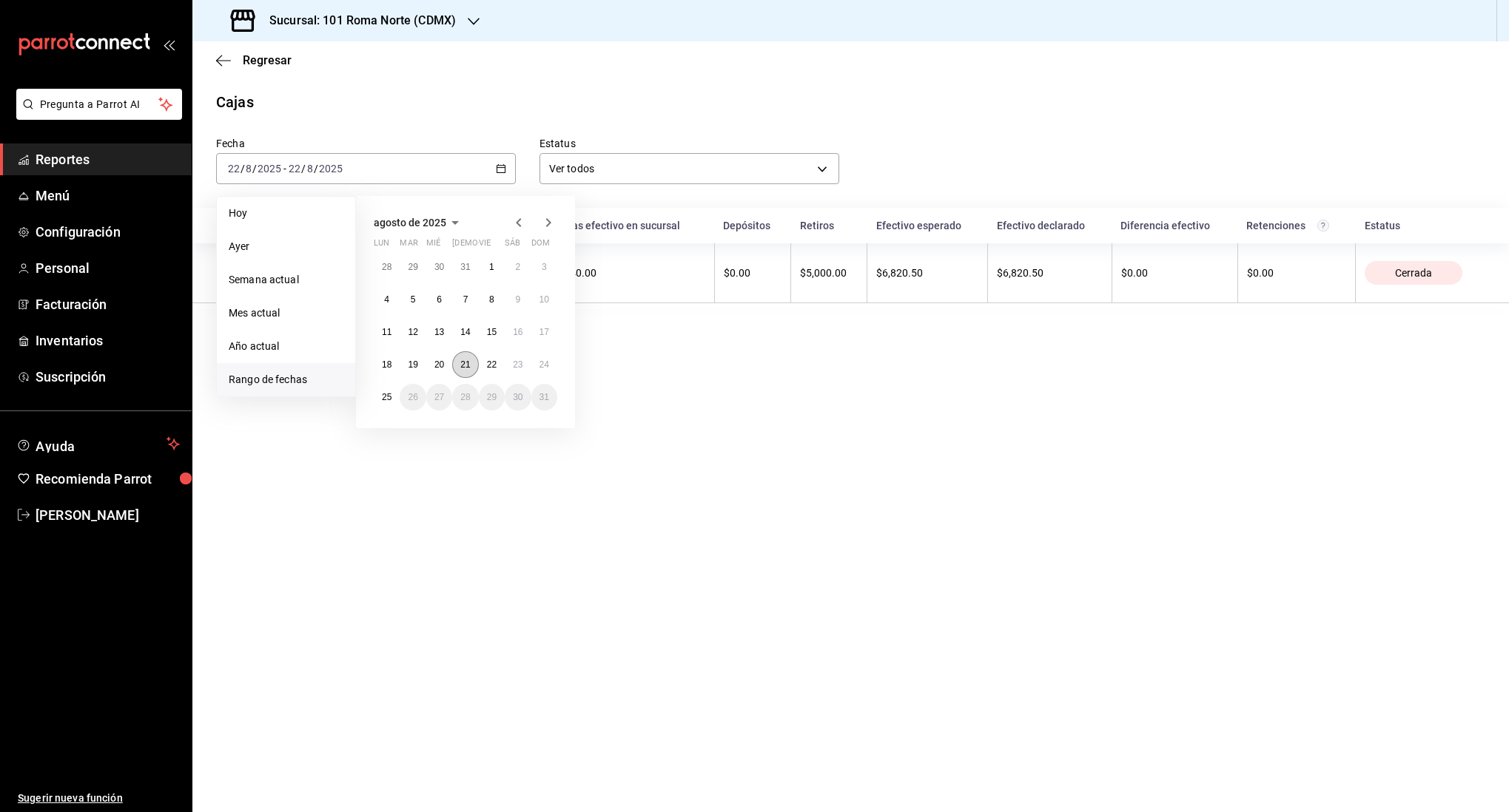
click at [456, 359] on button "21" at bounding box center [465, 365] width 26 height 27
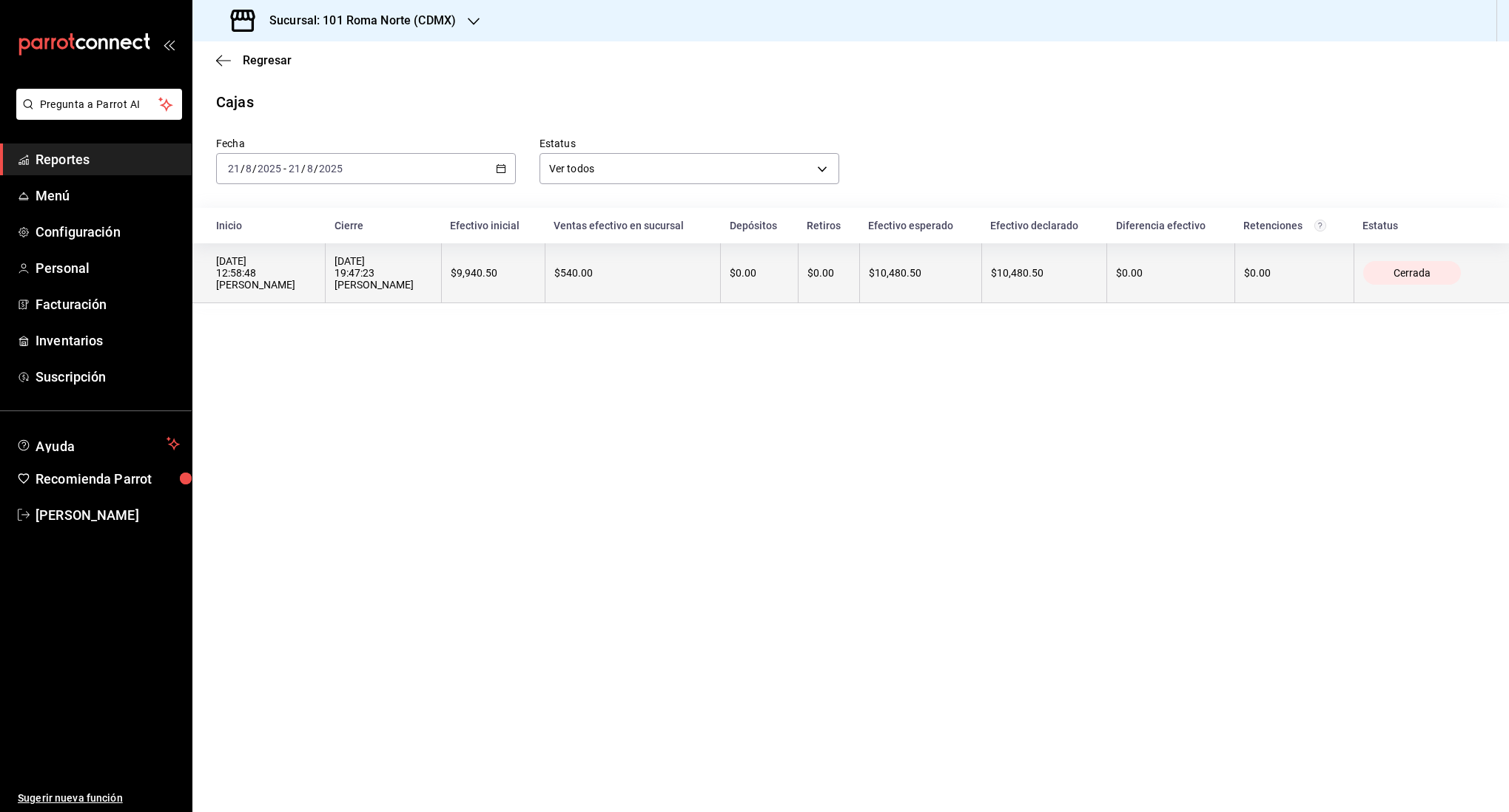
click at [532, 260] on th "$9,940.50" at bounding box center [493, 274] width 103 height 60
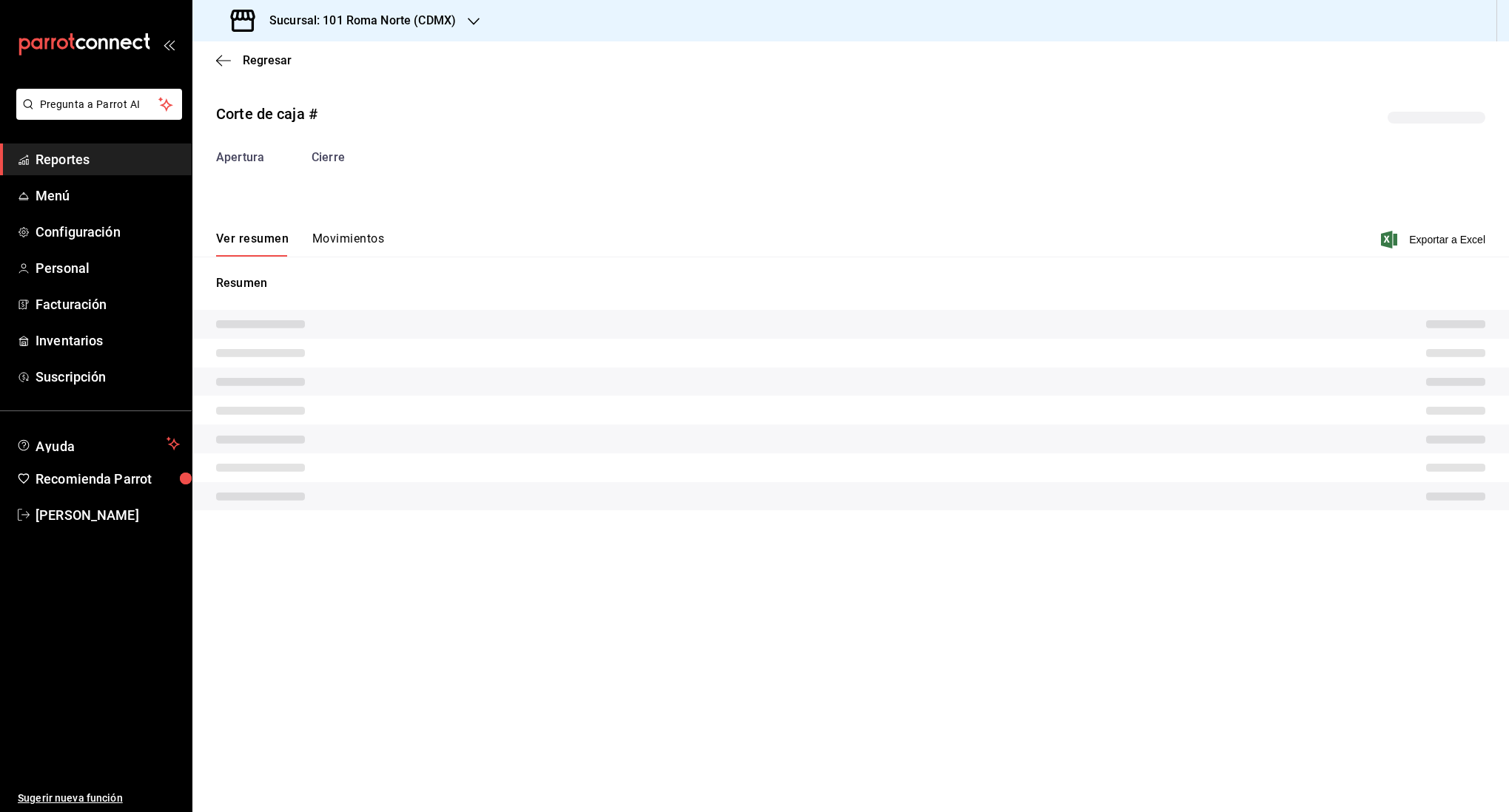
click at [368, 244] on div "Corte de caja # Apertura Cierre Ver resumen Movimientos Exportar a Excel Resumen" at bounding box center [850, 309] width 1317 height 437
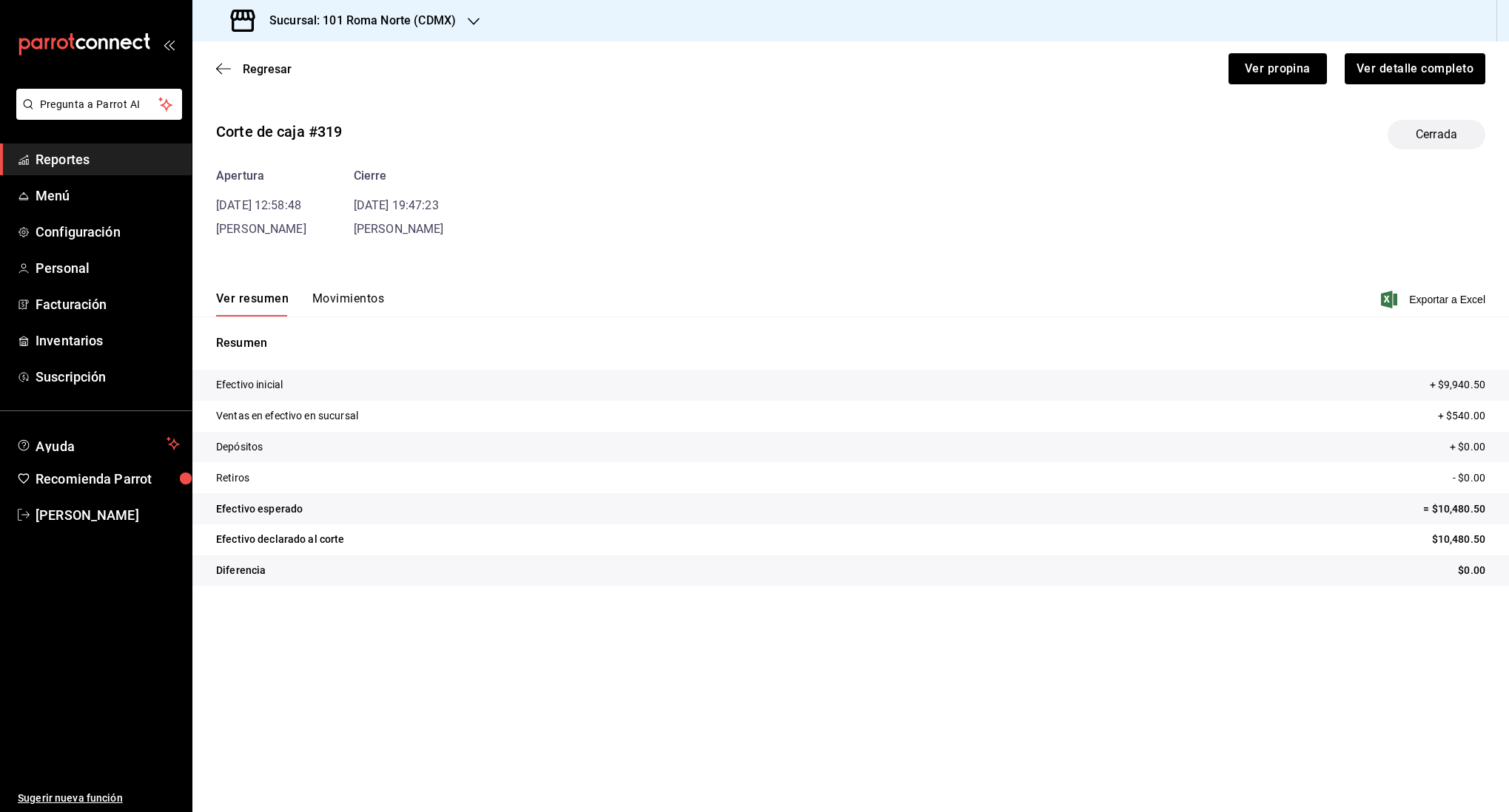
click at [361, 298] on button "Movimientos" at bounding box center [348, 304] width 72 height 25
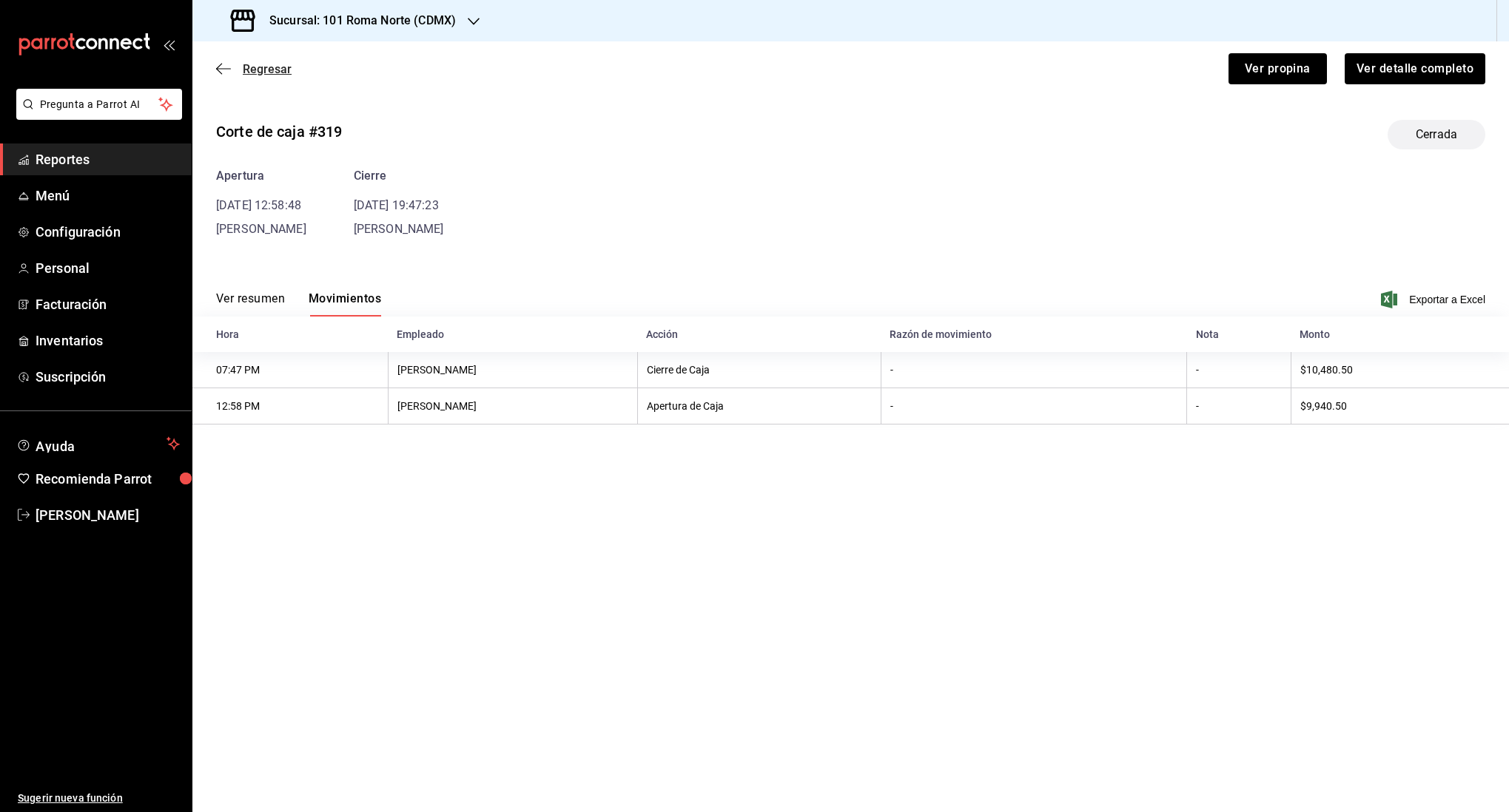
click at [228, 67] on icon "button" at bounding box center [223, 69] width 15 height 13
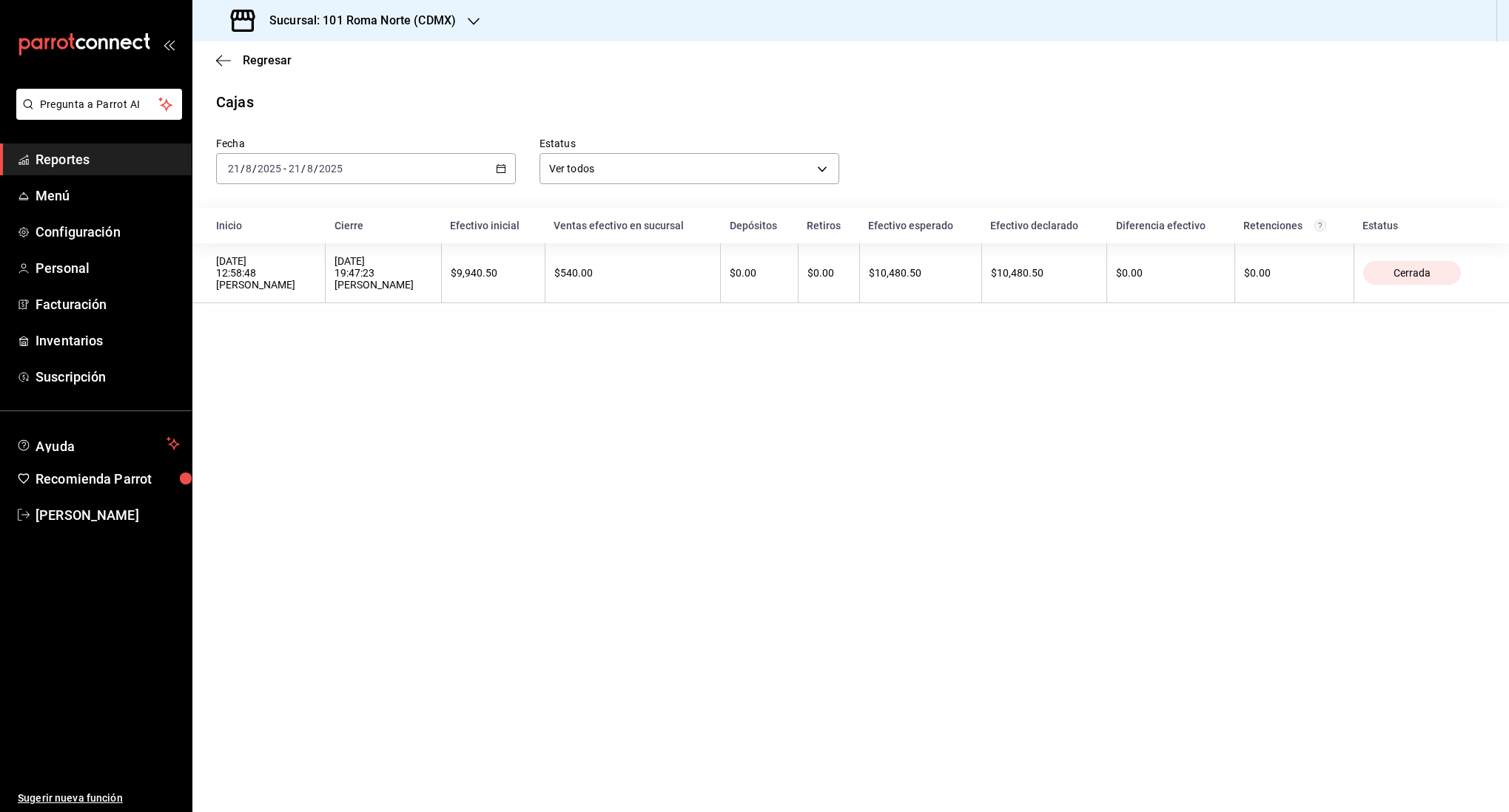
click at [374, 173] on div "[DATE] [DATE] - [DATE] [DATE]" at bounding box center [366, 169] width 300 height 31
click at [297, 382] on span "Rango de fechas" at bounding box center [285, 380] width 115 height 15
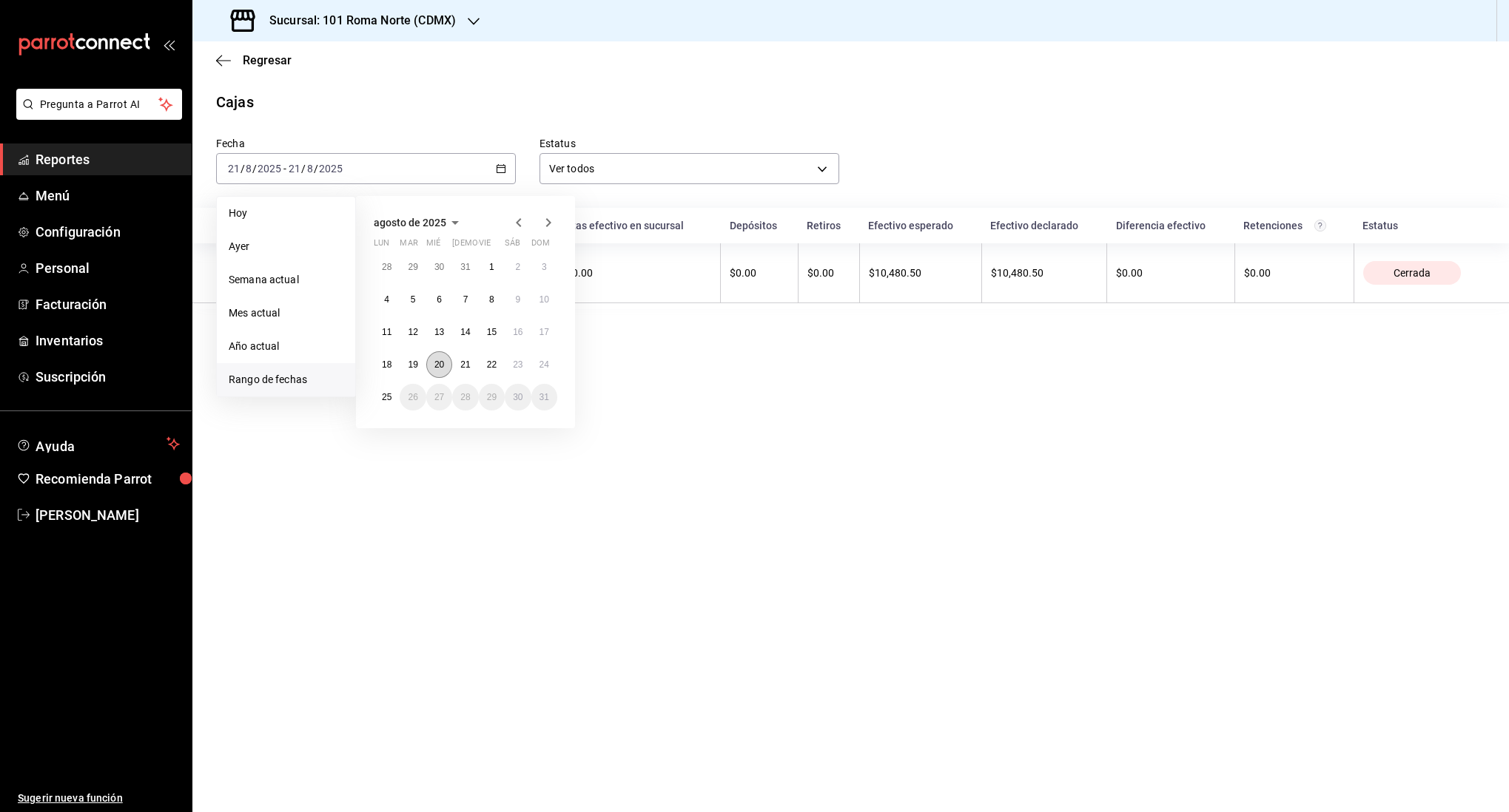
click at [437, 367] on abbr "20" at bounding box center [439, 364] width 9 height 10
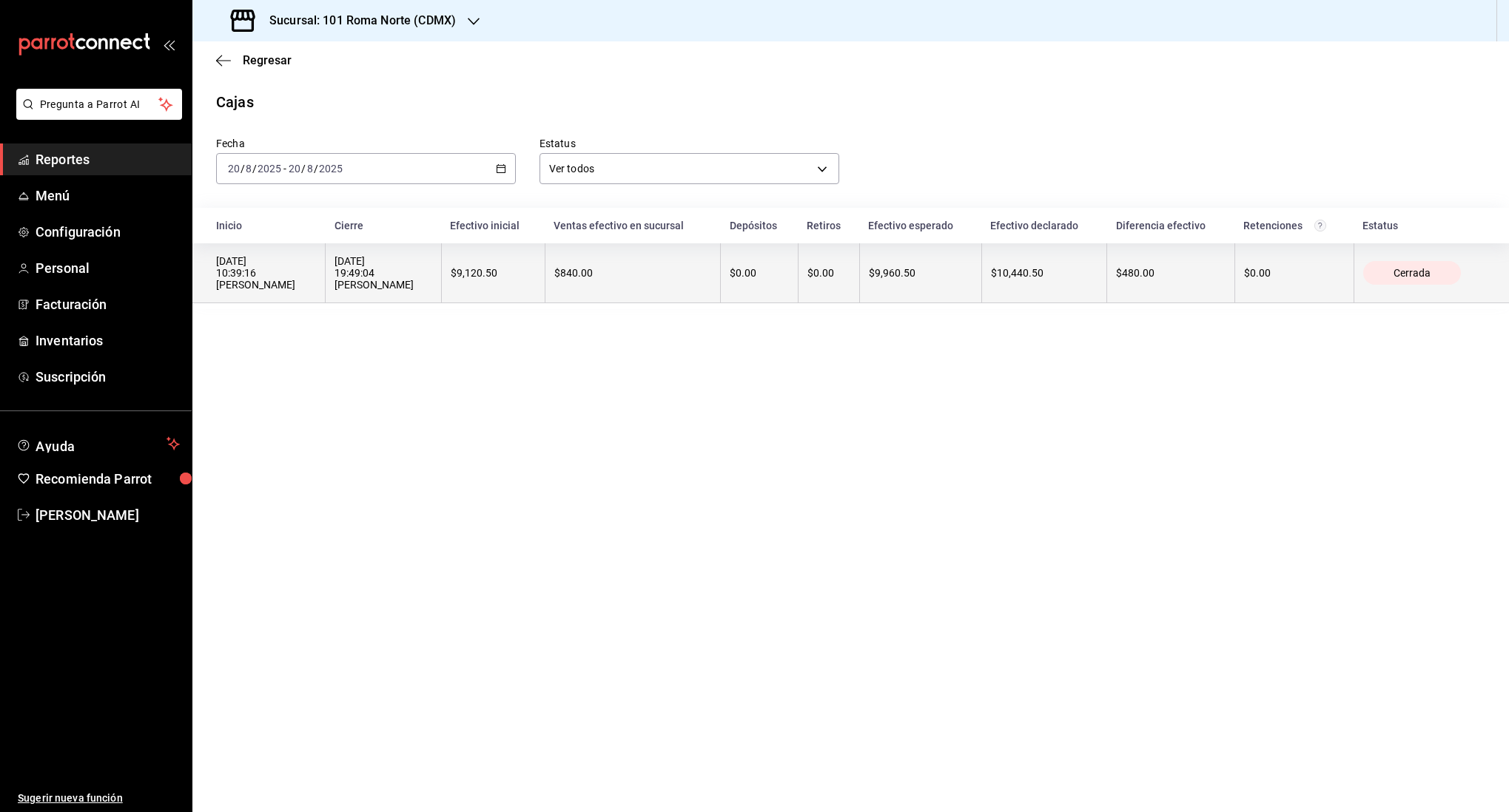
click at [420, 290] on th "[DATE] 19:49:04 [PERSON_NAME]" at bounding box center [383, 274] width 116 height 60
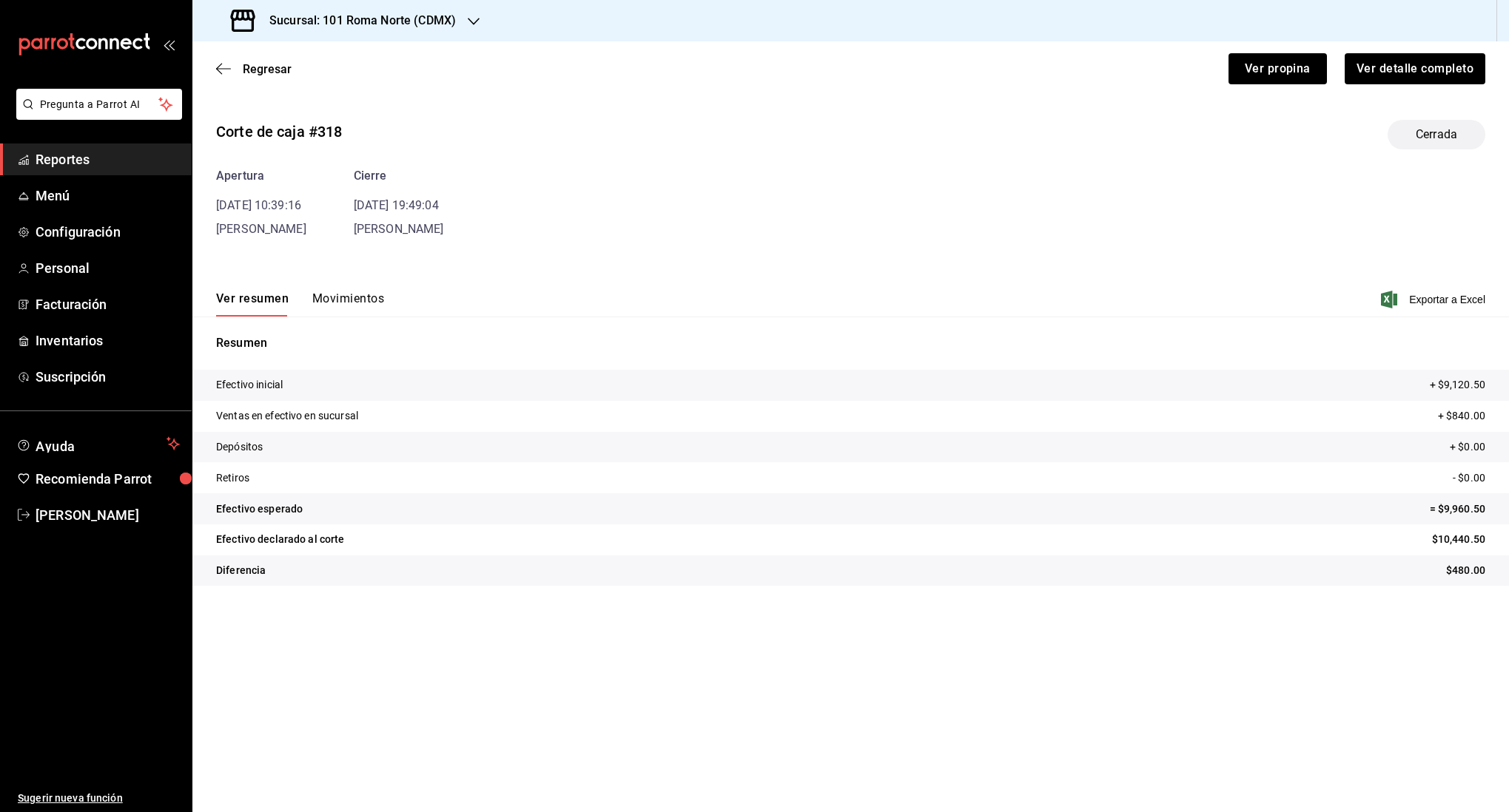
click at [349, 244] on div "Corte de caja #318 Cerrada Apertura [DATE] 10:39:16 [PERSON_NAME] [DATE] 19:49:…" at bounding box center [850, 355] width 1317 height 496
click at [348, 308] on button "Movimientos" at bounding box center [348, 304] width 72 height 25
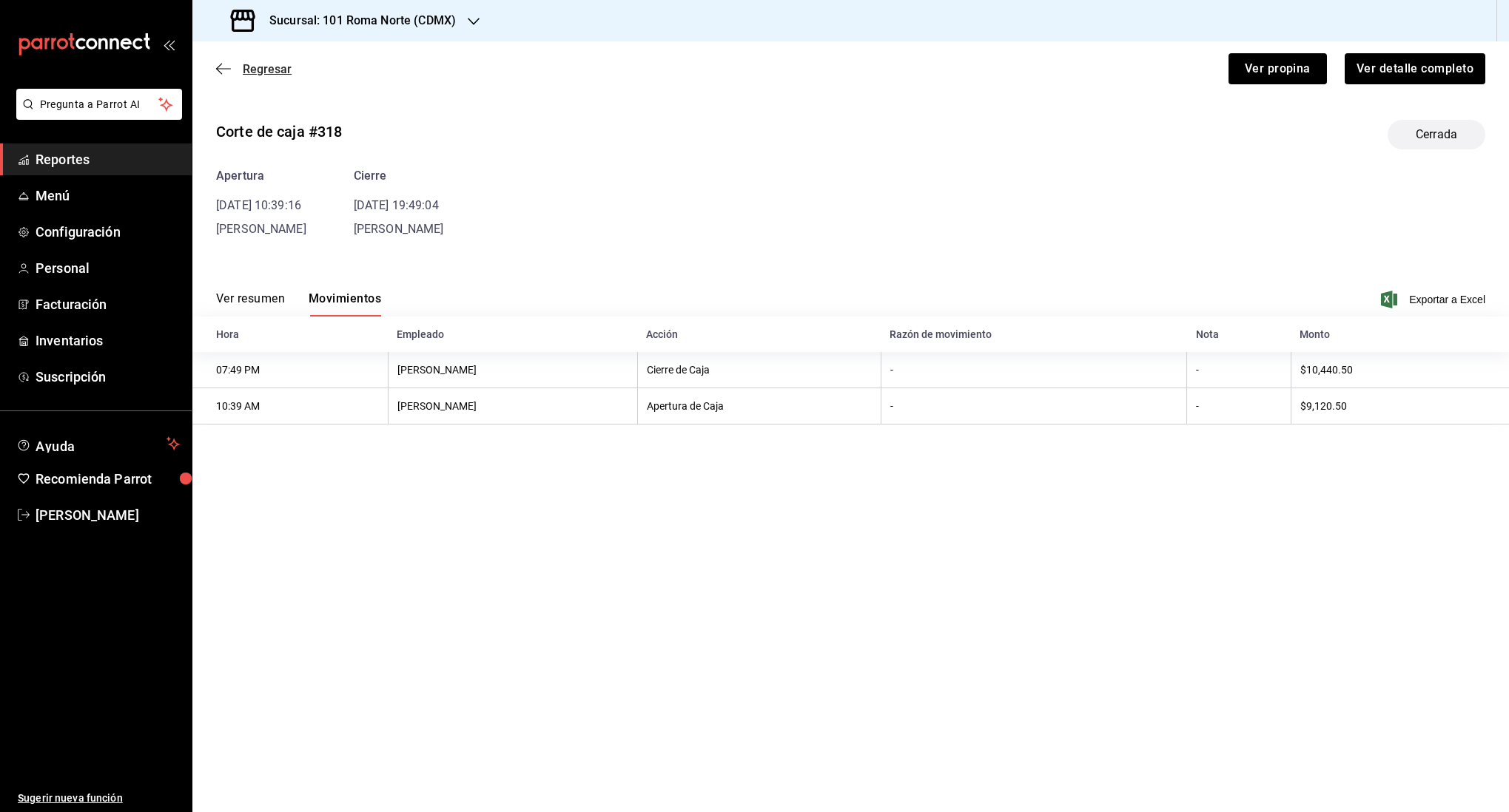
click at [222, 69] on icon "button" at bounding box center [223, 69] width 15 height 13
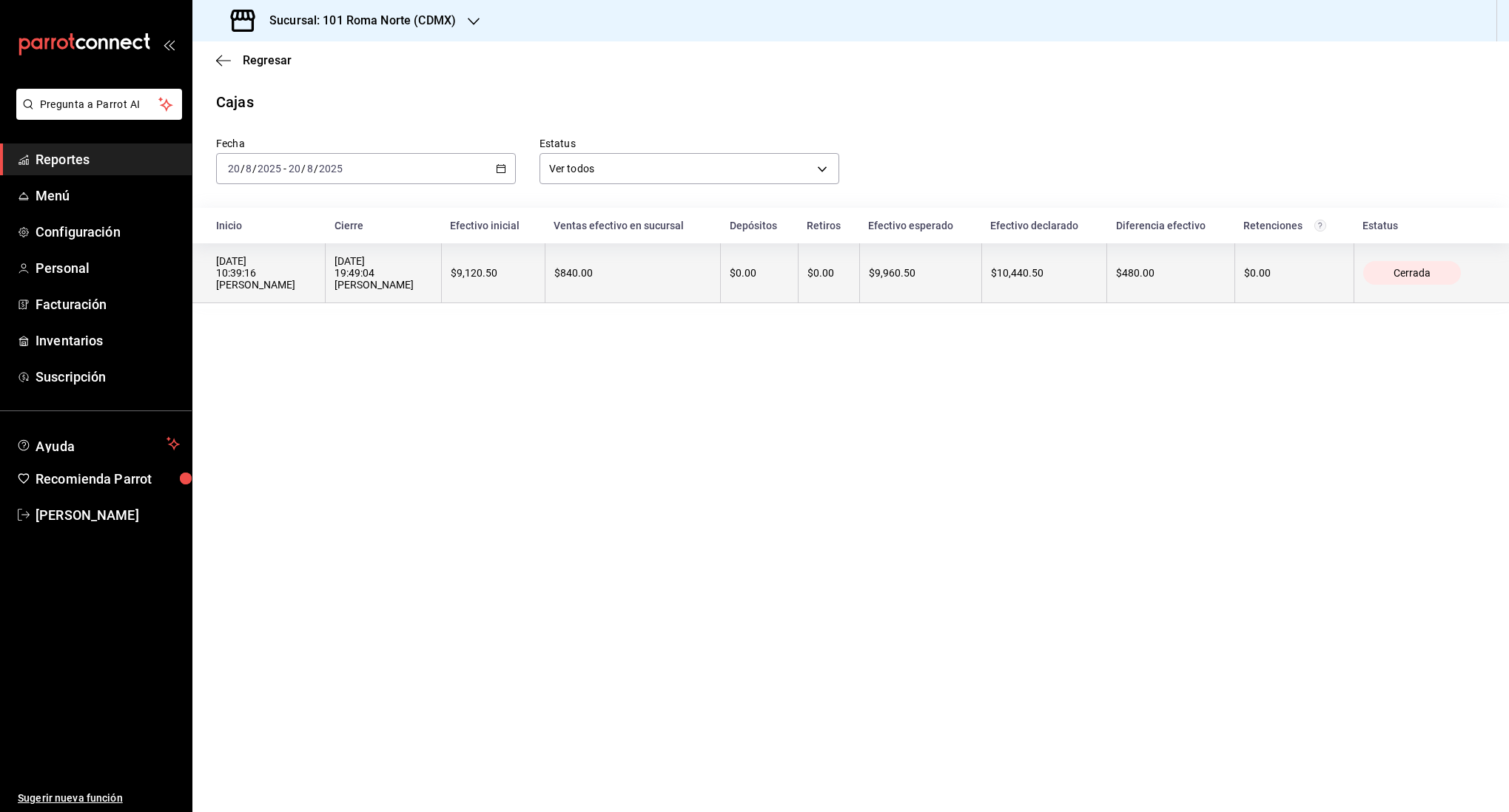
click at [397, 296] on th "[DATE] 19:49:04 [PERSON_NAME]" at bounding box center [383, 274] width 116 height 60
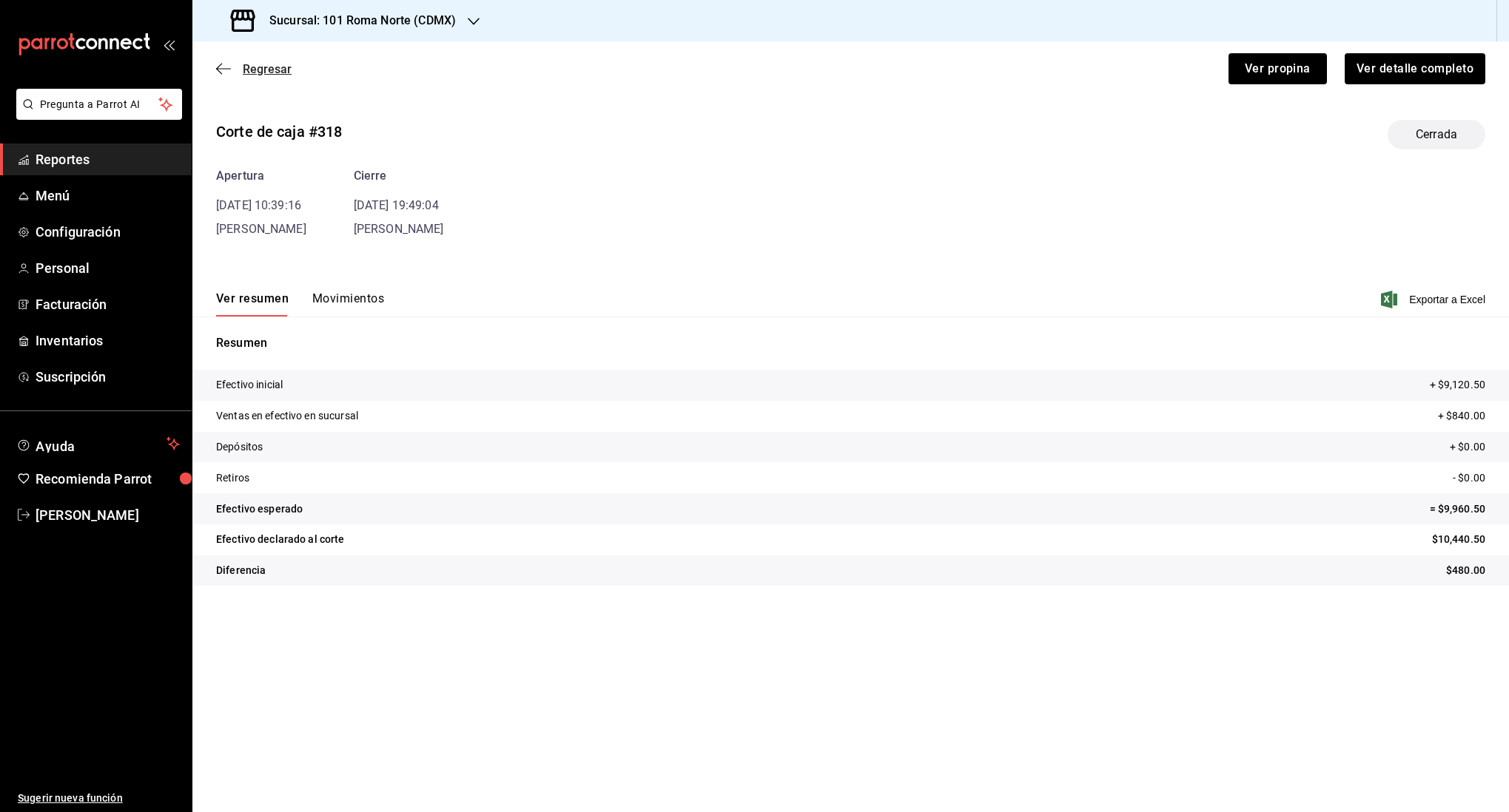
click at [228, 63] on icon "button" at bounding box center [223, 69] width 15 height 13
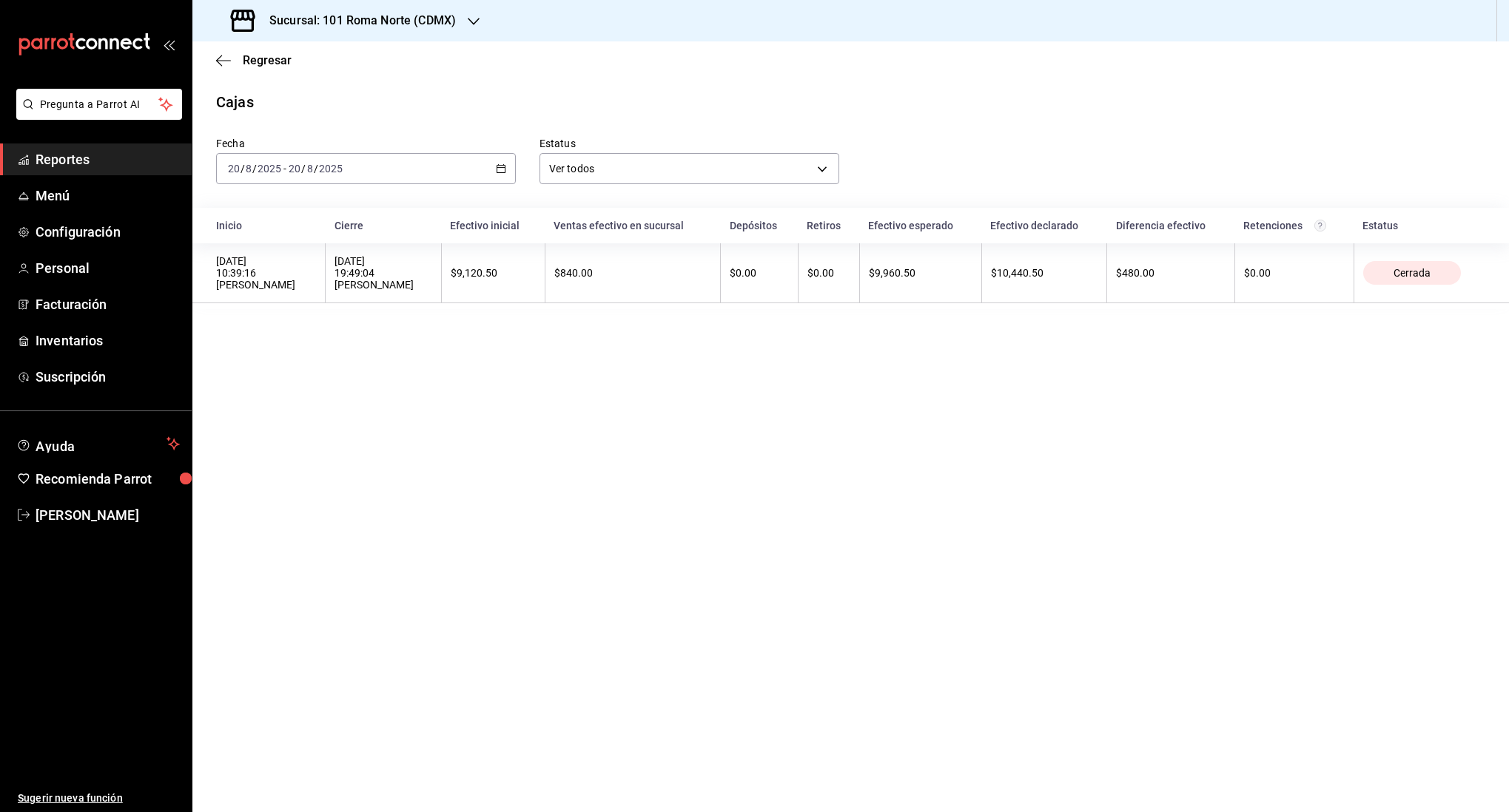
click at [403, 174] on div "[DATE] [DATE] - [DATE] [DATE]" at bounding box center [366, 169] width 300 height 31
click at [285, 379] on span "Rango de fechas" at bounding box center [285, 380] width 115 height 15
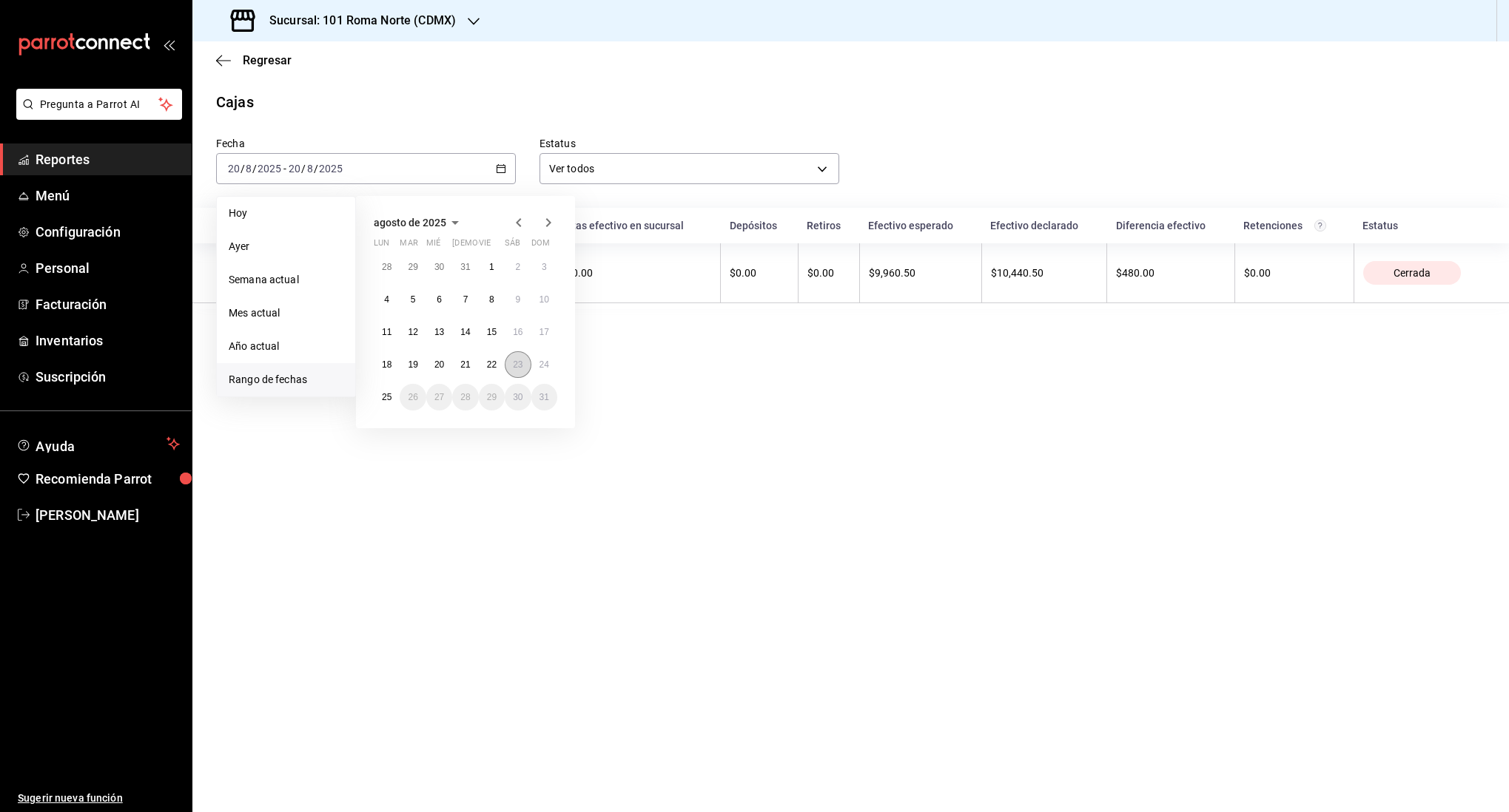
click at [508, 365] on button "23" at bounding box center [518, 365] width 26 height 27
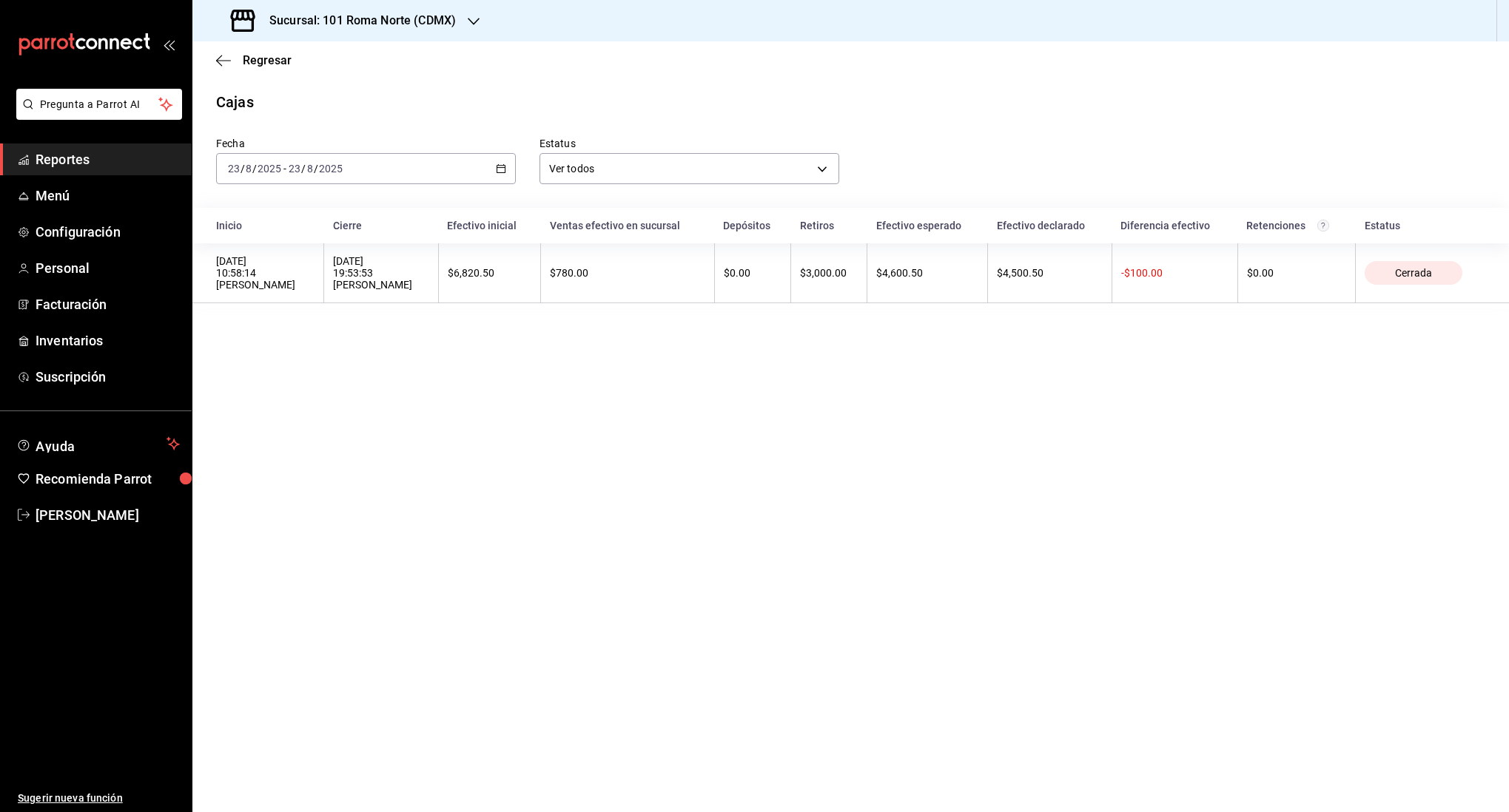
click at [289, 163] on input "23" at bounding box center [294, 168] width 13 height 12
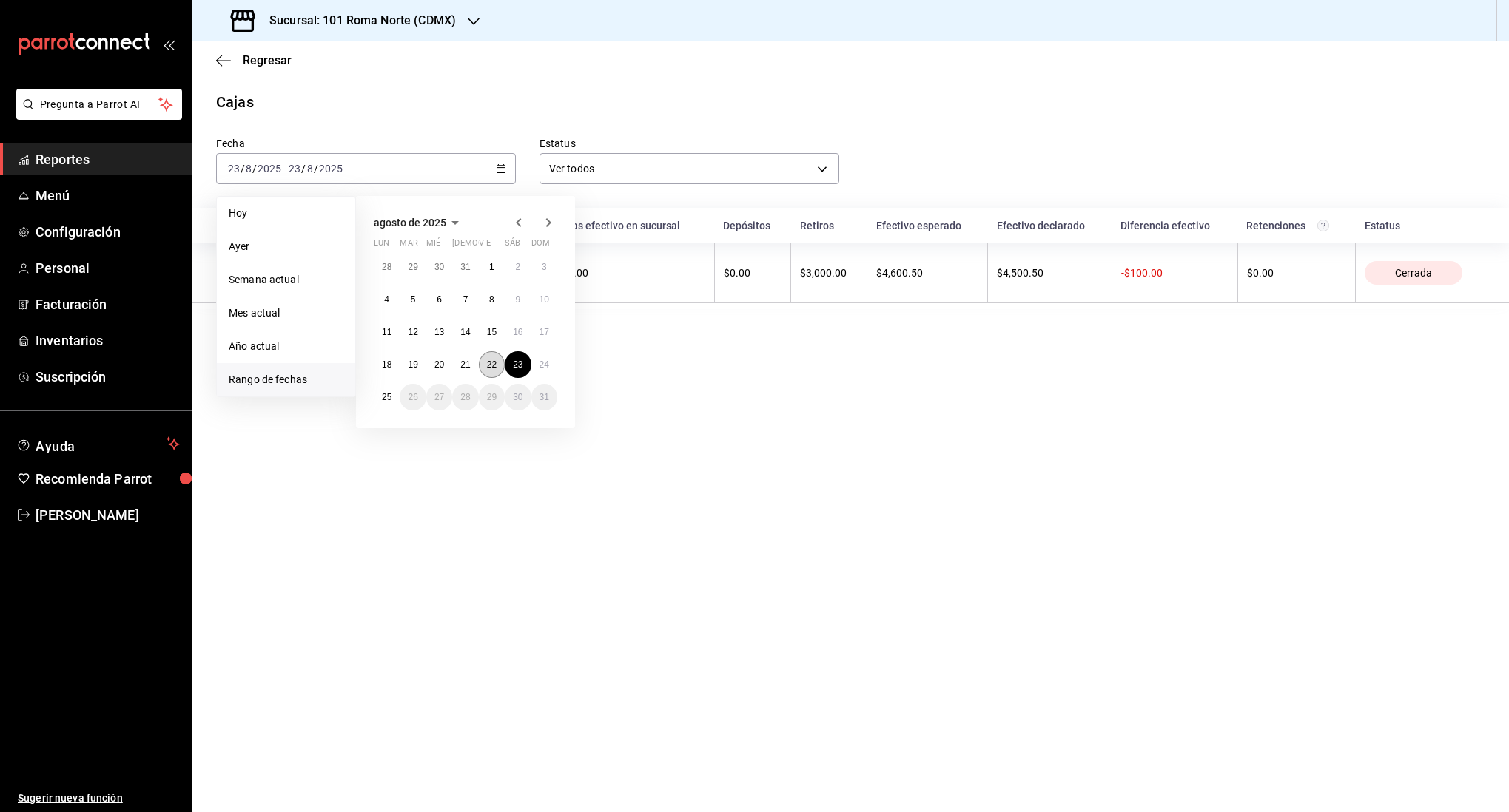
click at [503, 362] on button "22" at bounding box center [492, 365] width 26 height 27
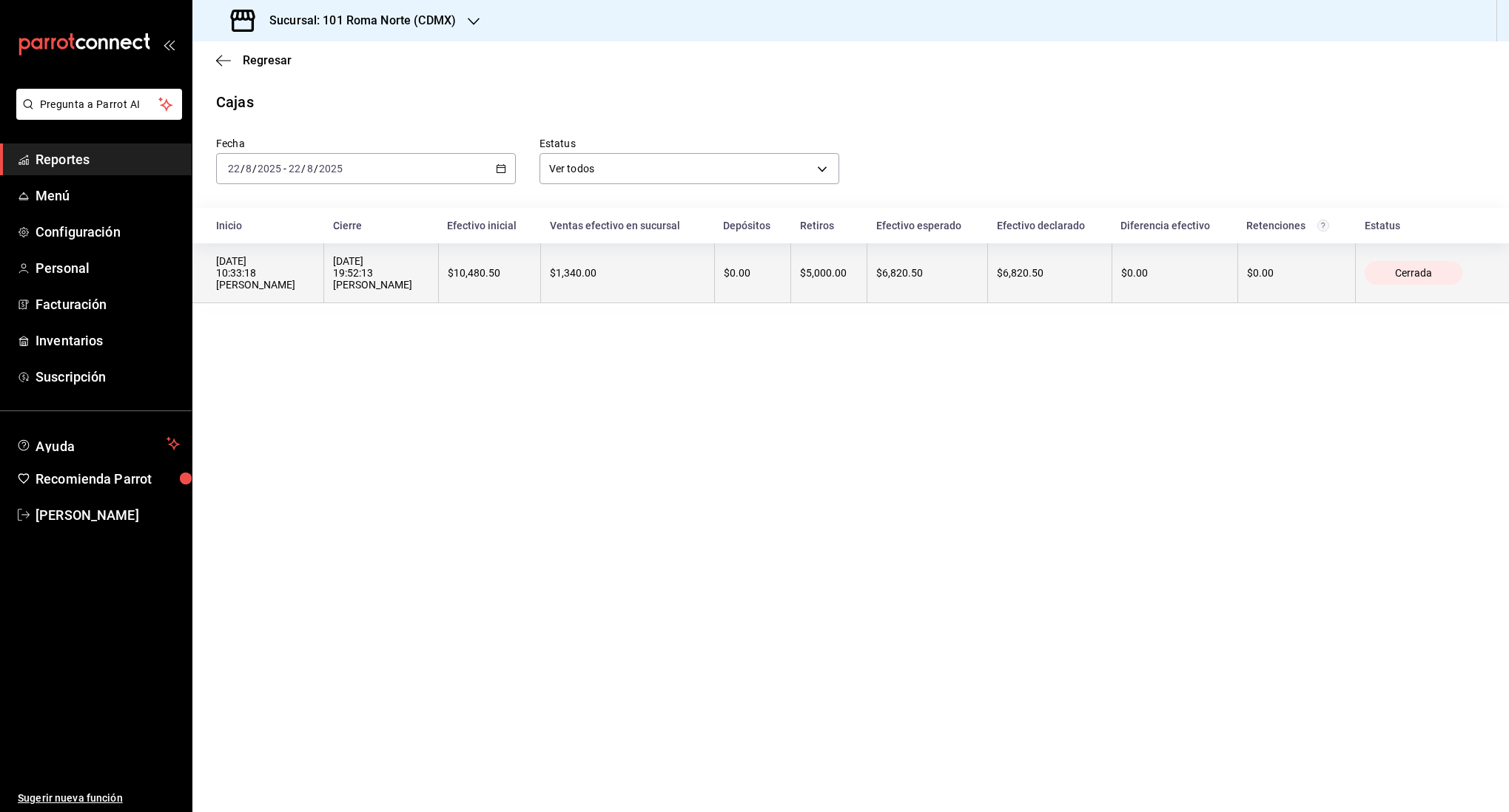
click at [384, 272] on div "[DATE] 19:52:13 [PERSON_NAME]" at bounding box center [381, 273] width 96 height 35
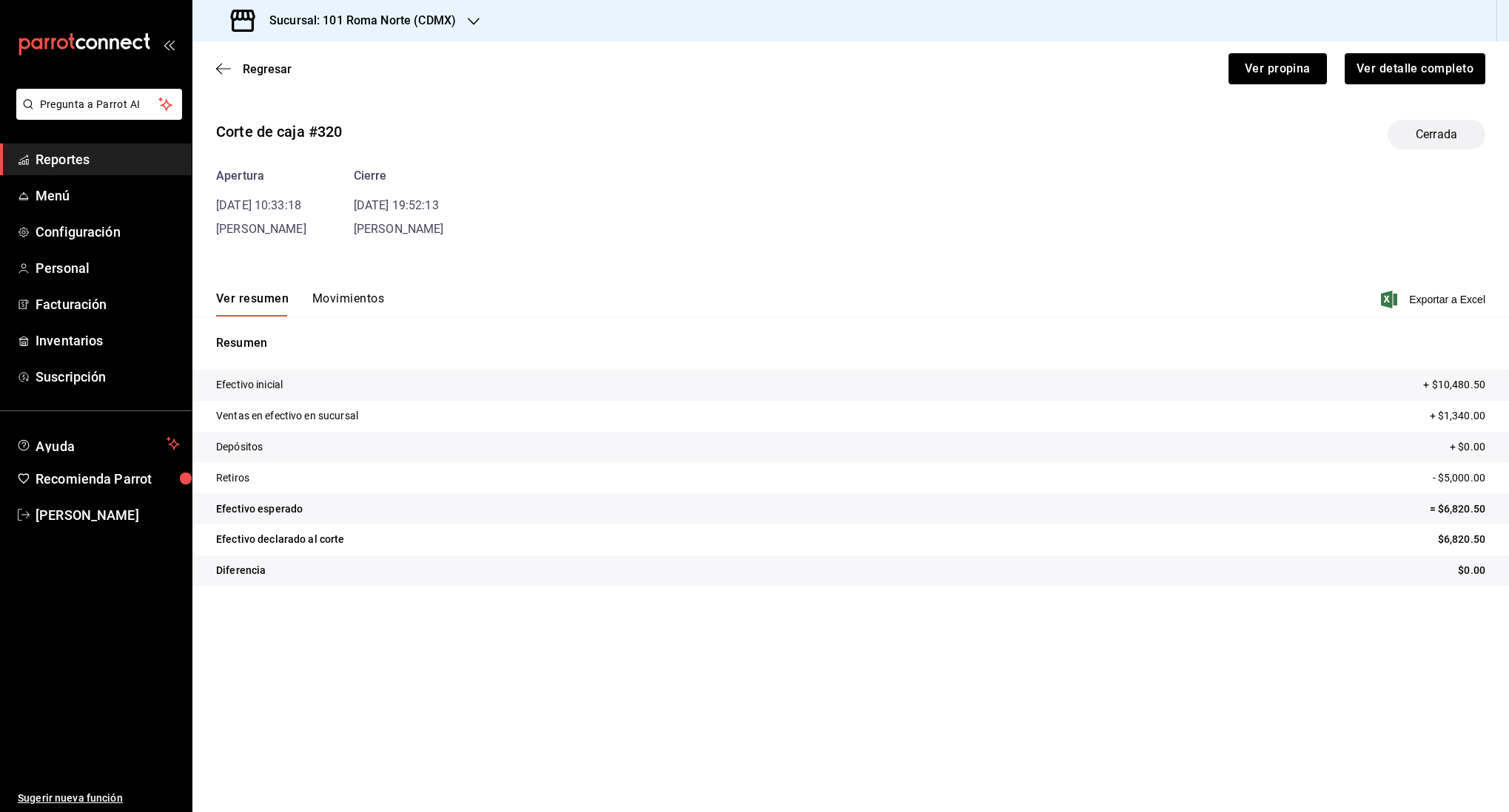
click at [349, 298] on button "Movimientos" at bounding box center [348, 304] width 72 height 25
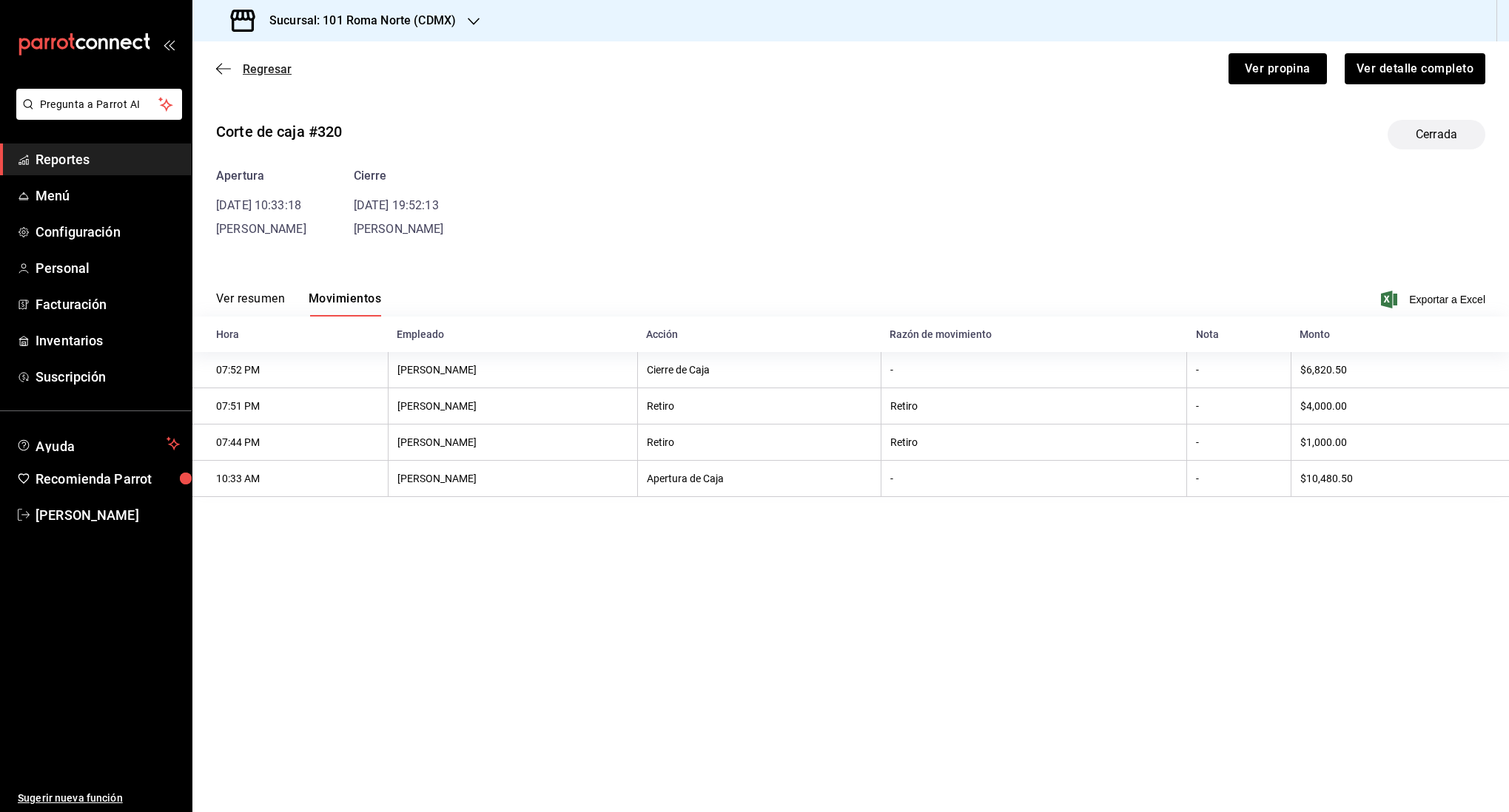
click at [220, 69] on icon "button" at bounding box center [223, 69] width 15 height 13
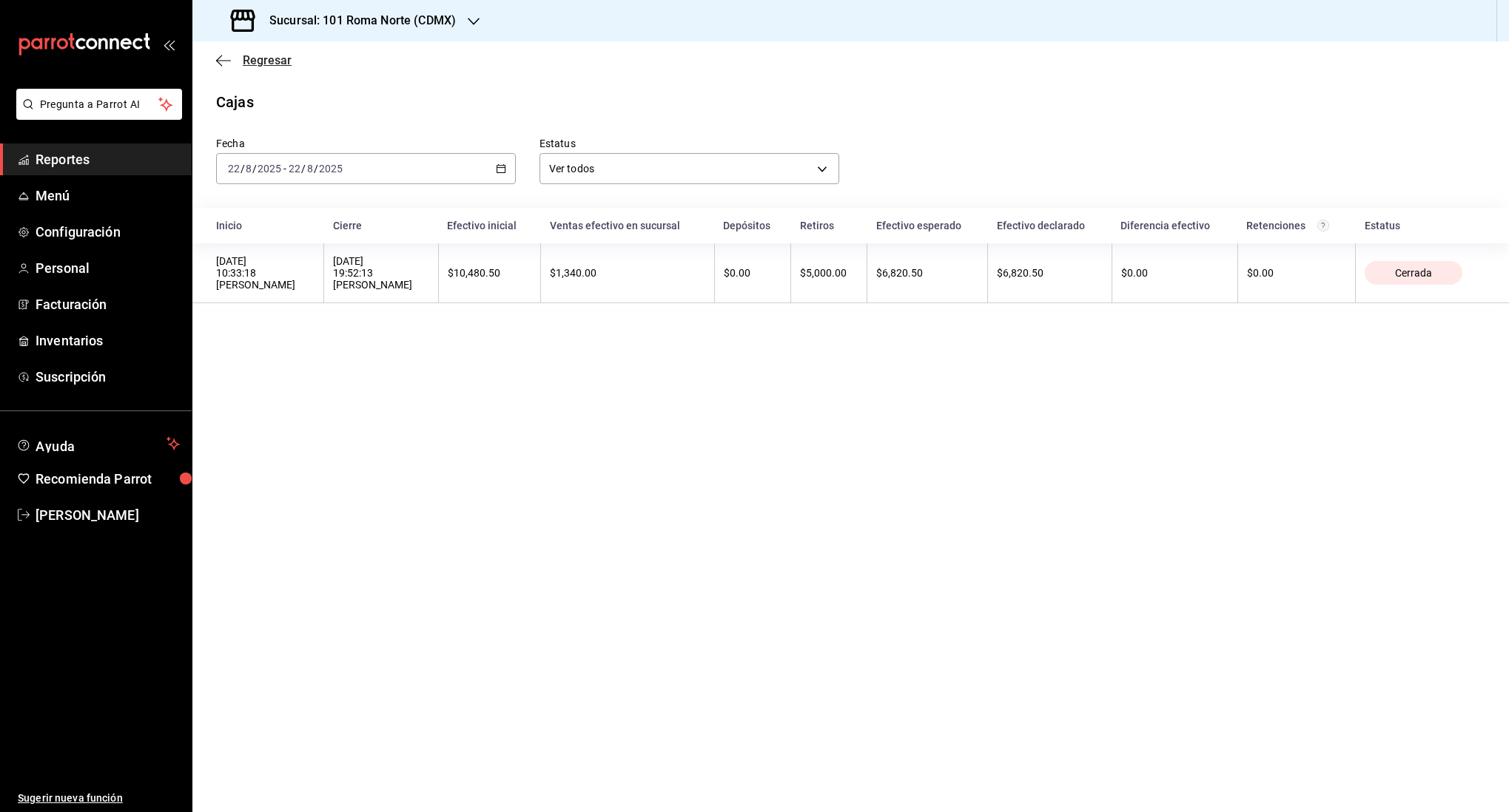
click at [221, 62] on icon "button" at bounding box center [223, 60] width 15 height 13
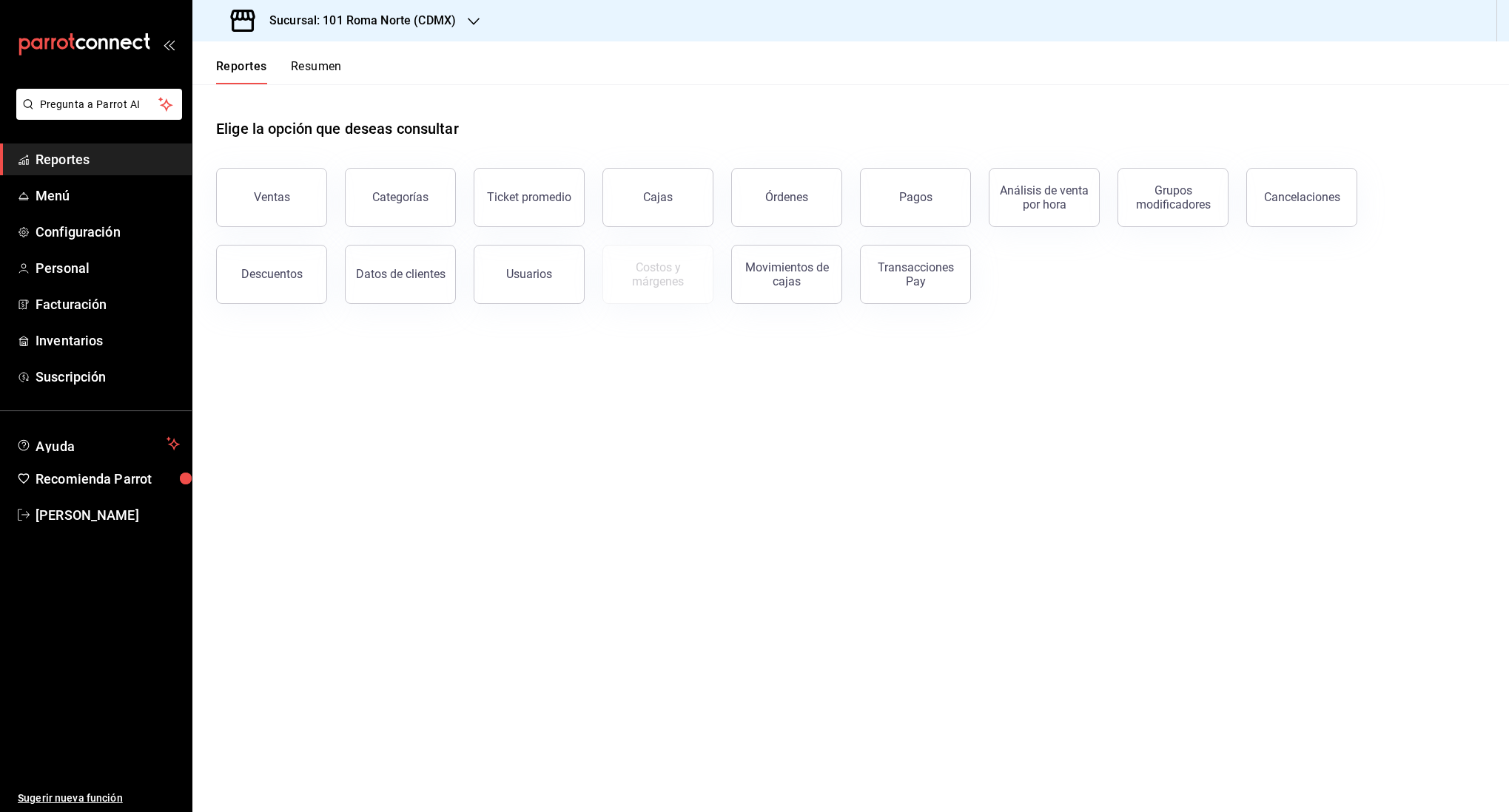
click at [330, 73] on button "Resumen" at bounding box center [316, 72] width 51 height 25
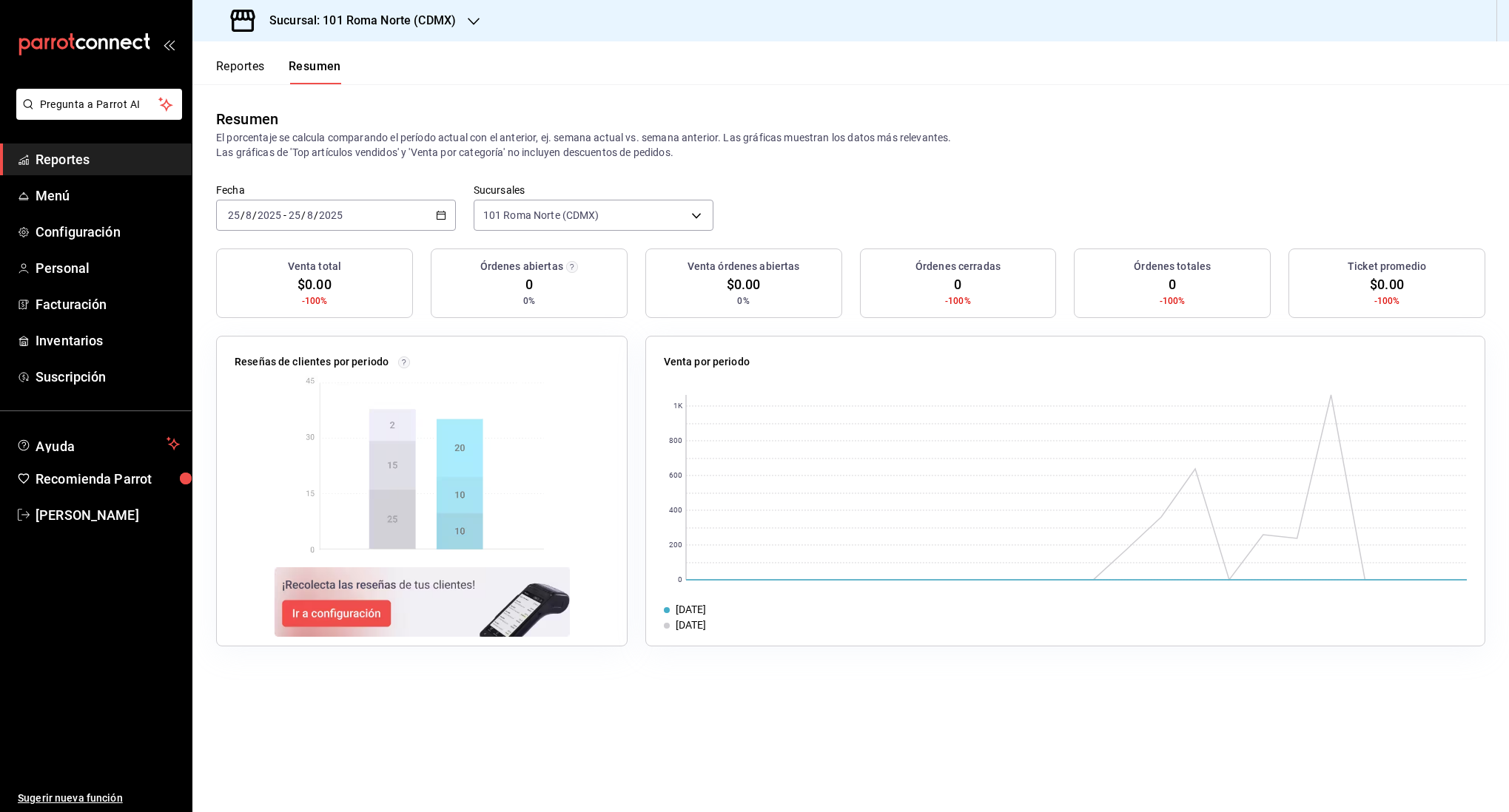
click at [417, 218] on div "[DATE] [DATE] - [DATE] [DATE]" at bounding box center [336, 215] width 240 height 31
click at [292, 427] on span "Rango de fechas" at bounding box center [285, 426] width 115 height 15
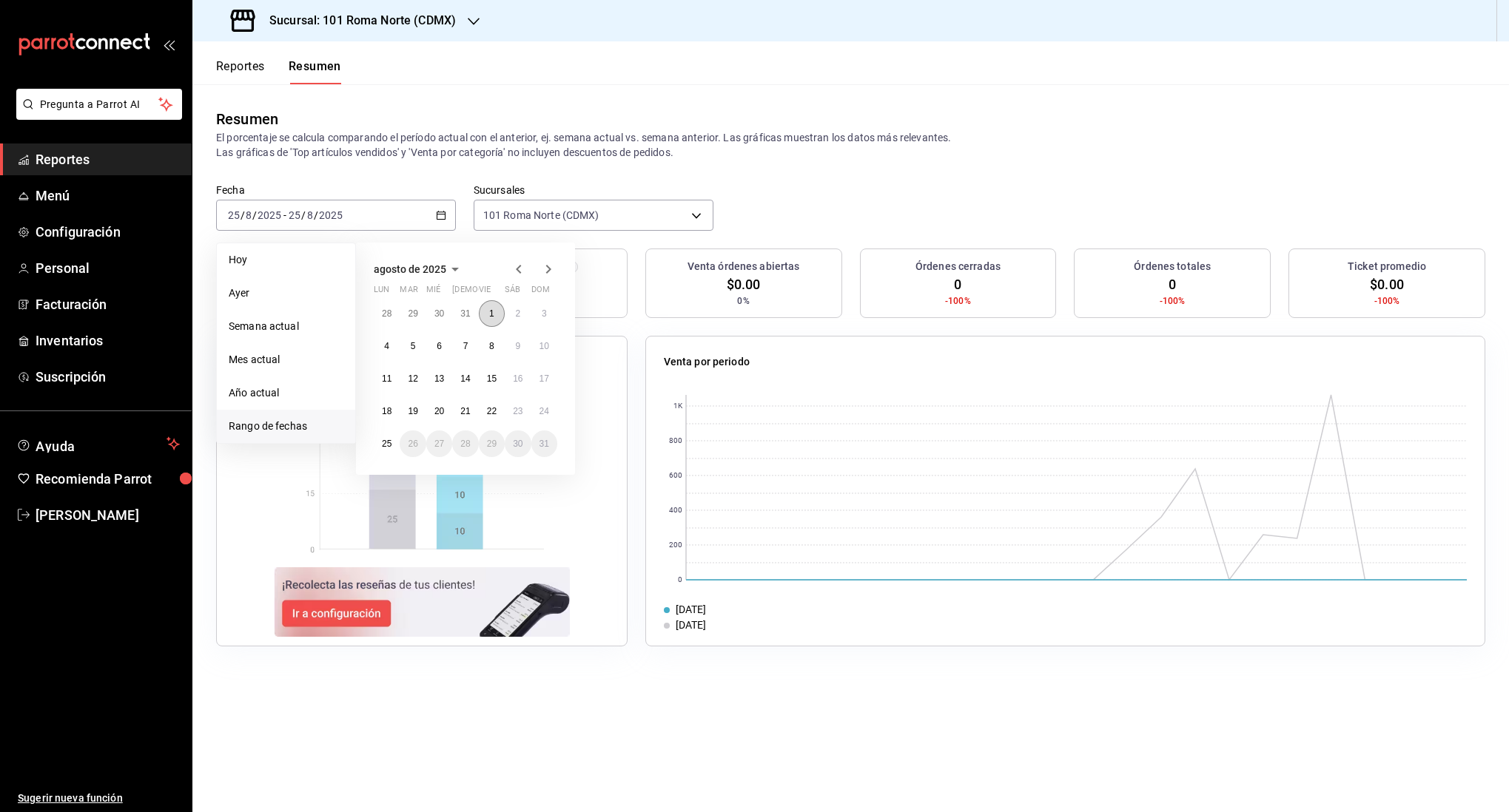
click at [492, 318] on abbr "1" at bounding box center [491, 313] width 5 height 10
click at [545, 408] on abbr "24" at bounding box center [544, 411] width 9 height 10
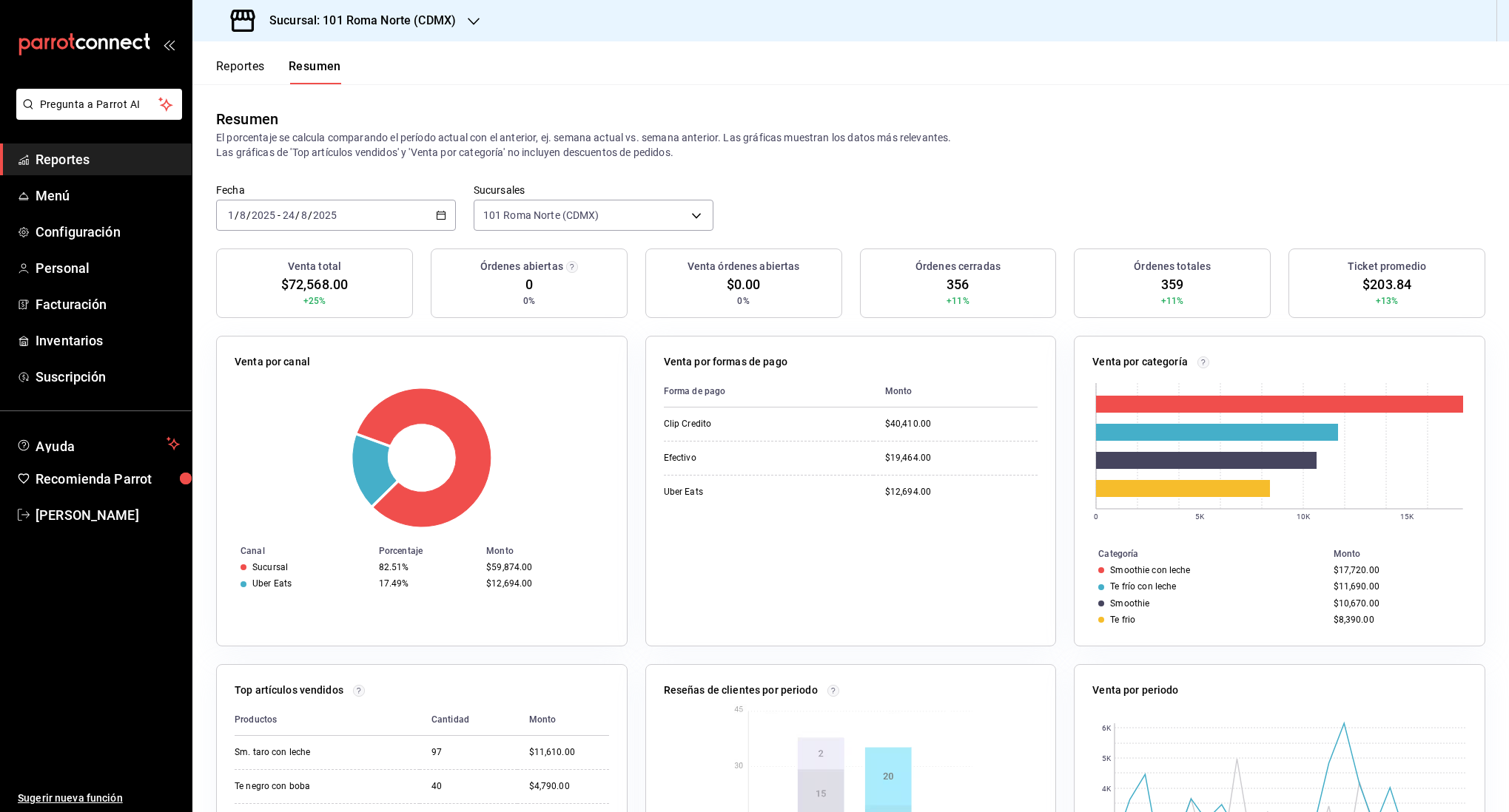
click at [401, 25] on h3 "Sucursal: 101 Roma Norte (CDMX)" at bounding box center [356, 20] width 198 height 18
click at [296, 68] on div "One o One (CdMx)" at bounding box center [303, 64] width 198 height 15
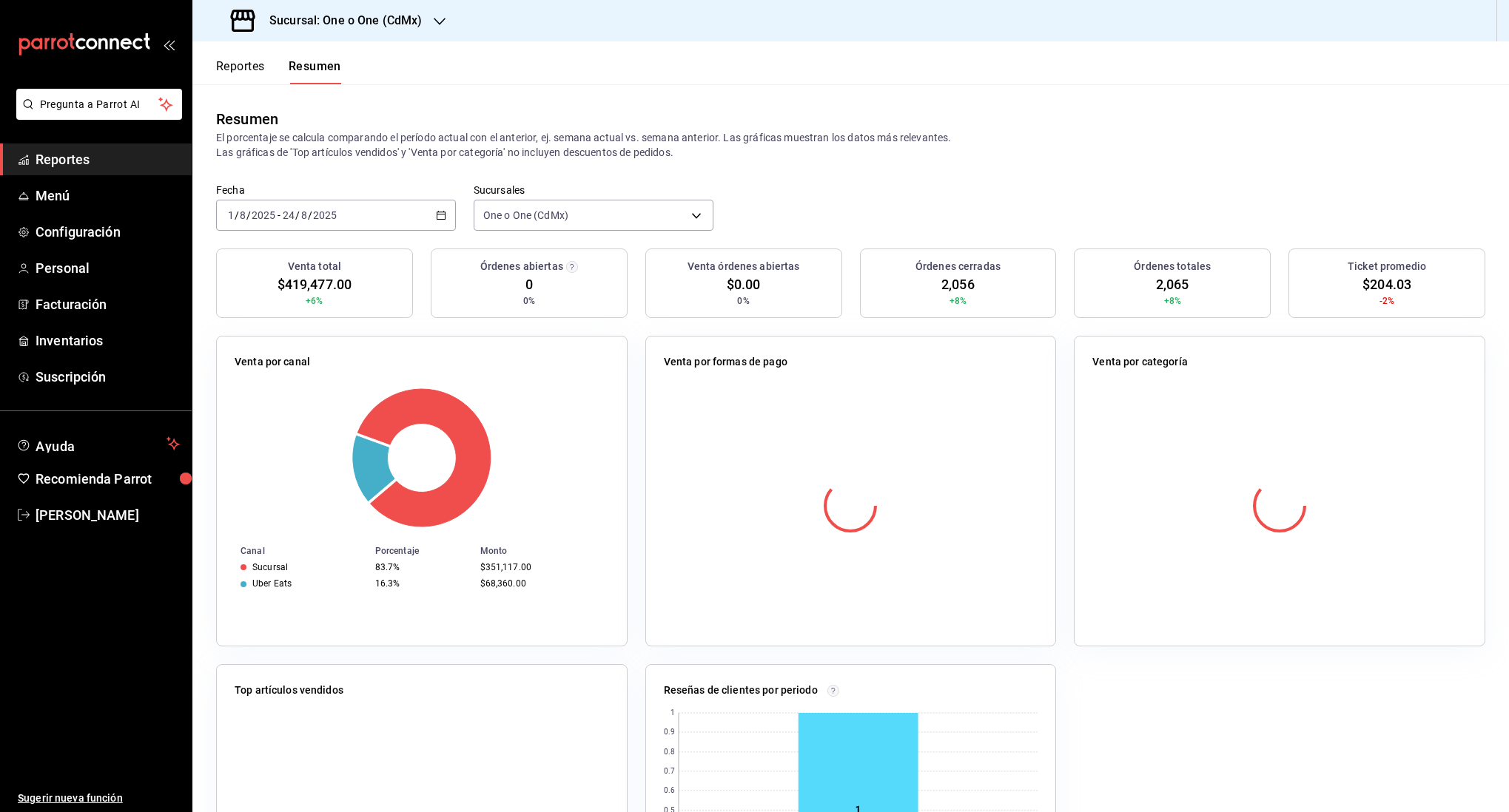
click at [243, 69] on button "Reportes" at bounding box center [240, 72] width 49 height 25
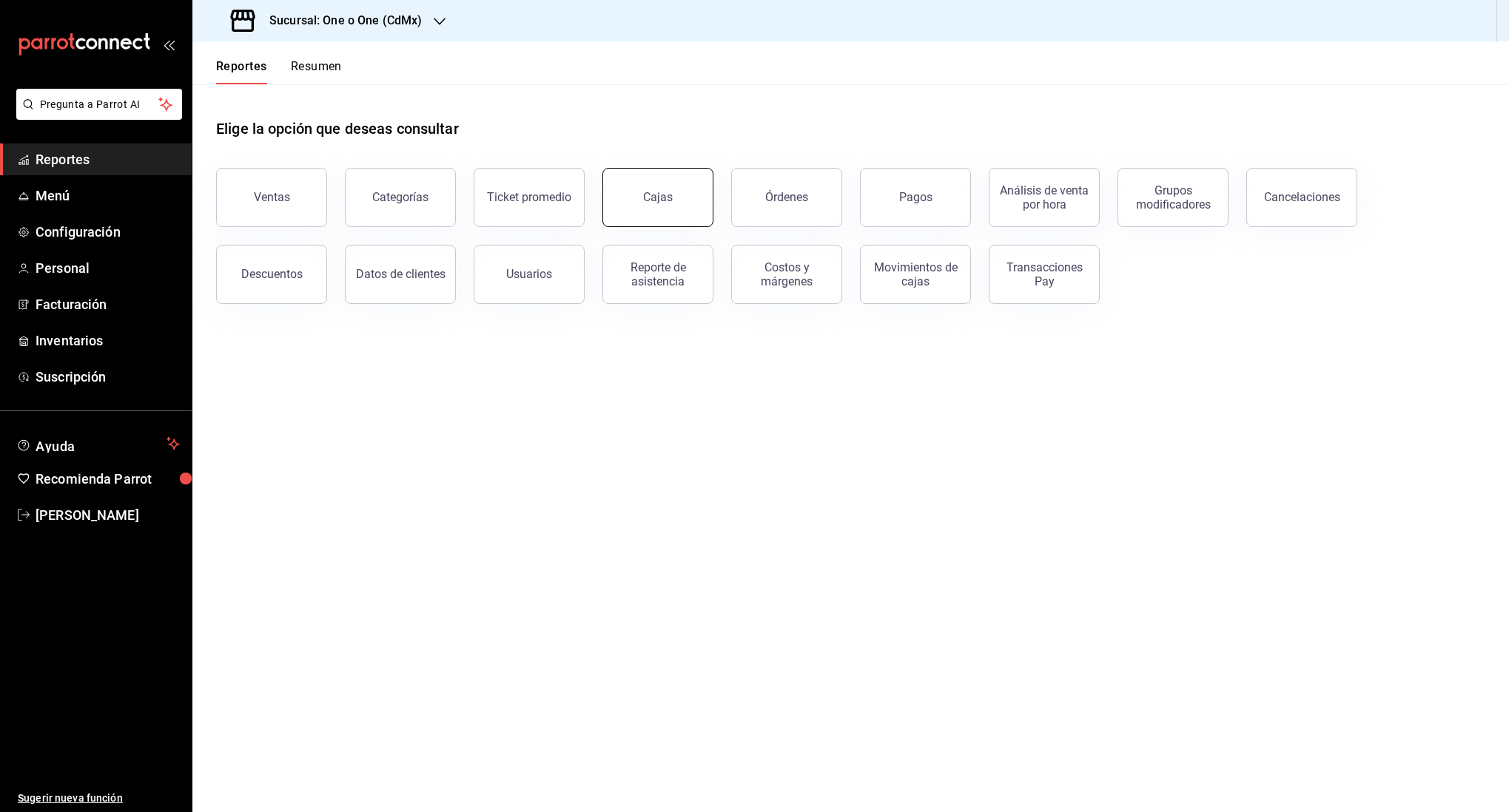
click at [656, 195] on div "Cajas" at bounding box center [658, 197] width 29 height 14
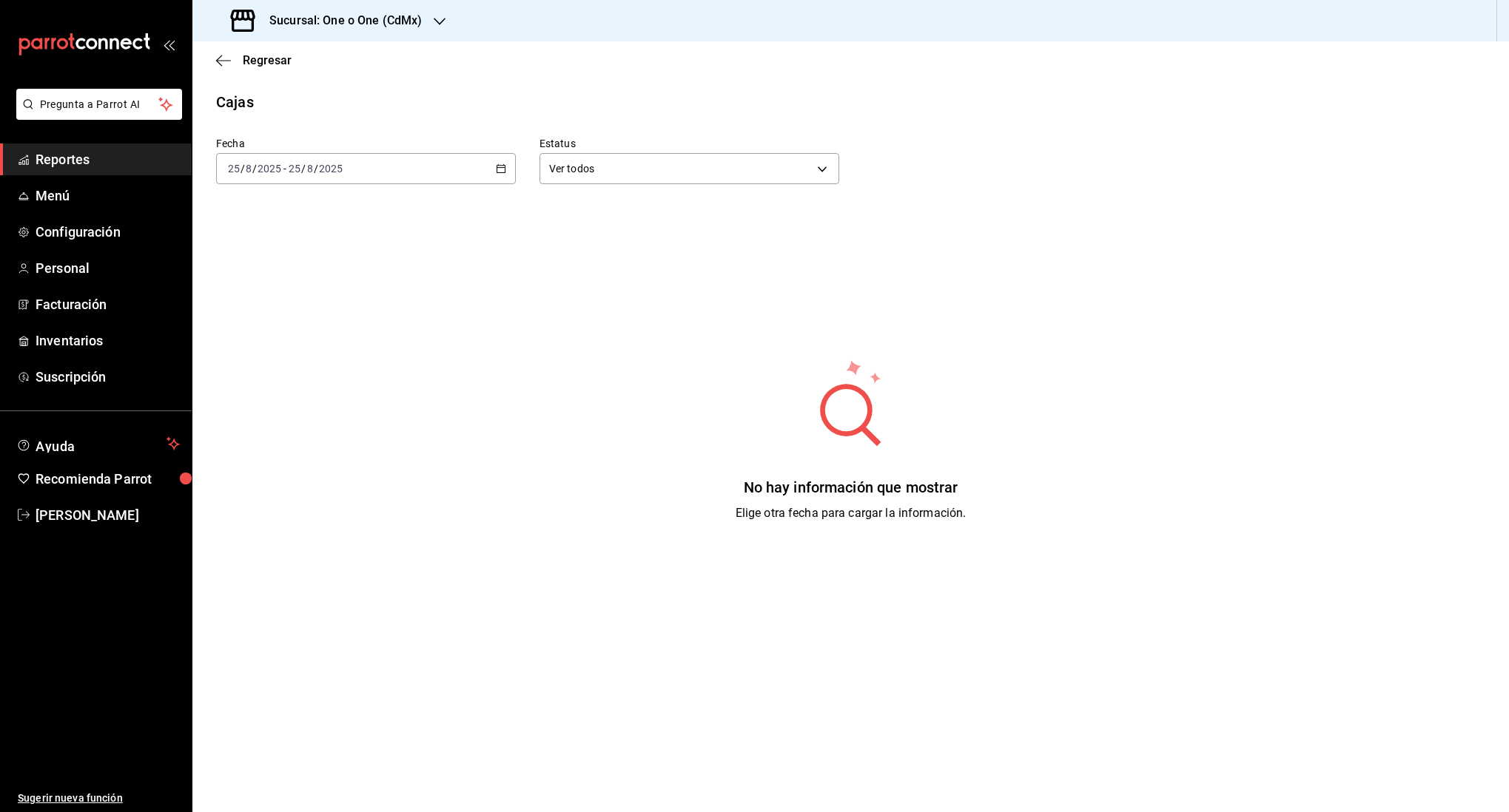
click at [370, 167] on div "[DATE] [DATE] - [DATE] [DATE]" at bounding box center [366, 169] width 300 height 31
click at [289, 379] on span "Rango de fechas" at bounding box center [285, 380] width 115 height 15
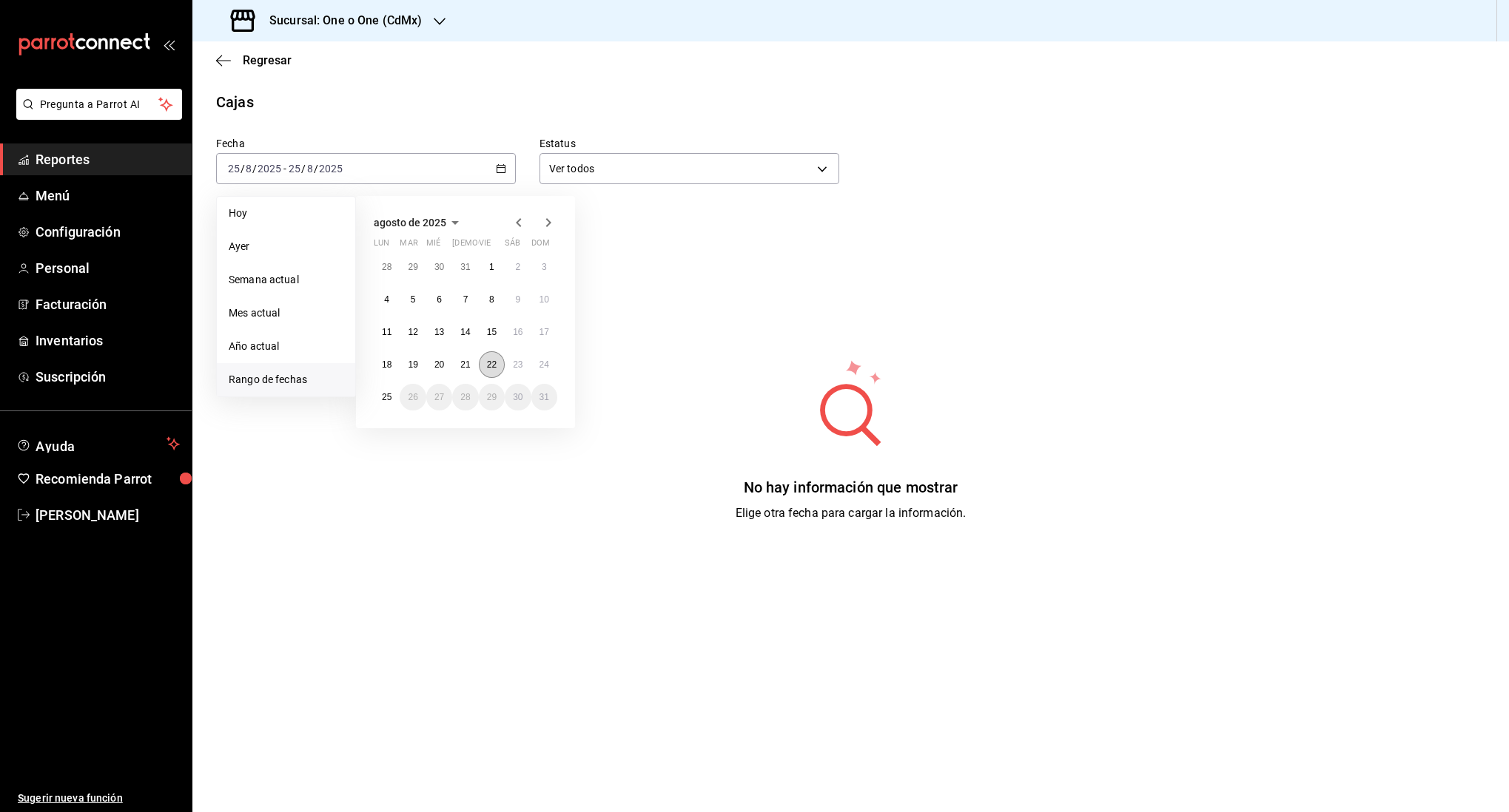
click at [491, 359] on button "22" at bounding box center [492, 365] width 26 height 27
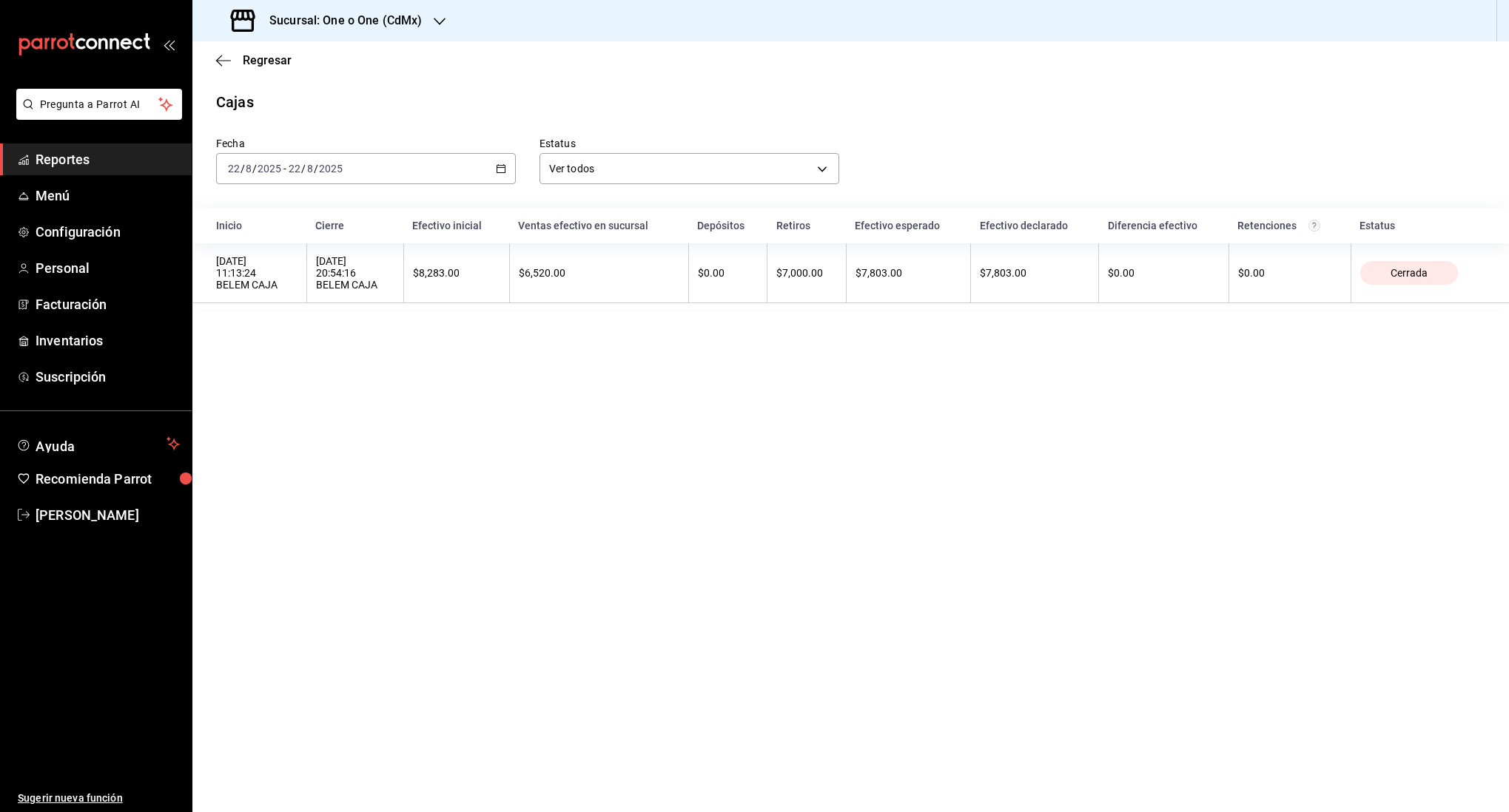
click at [398, 163] on div "[DATE] [DATE] - [DATE] [DATE]" at bounding box center [366, 169] width 300 height 31
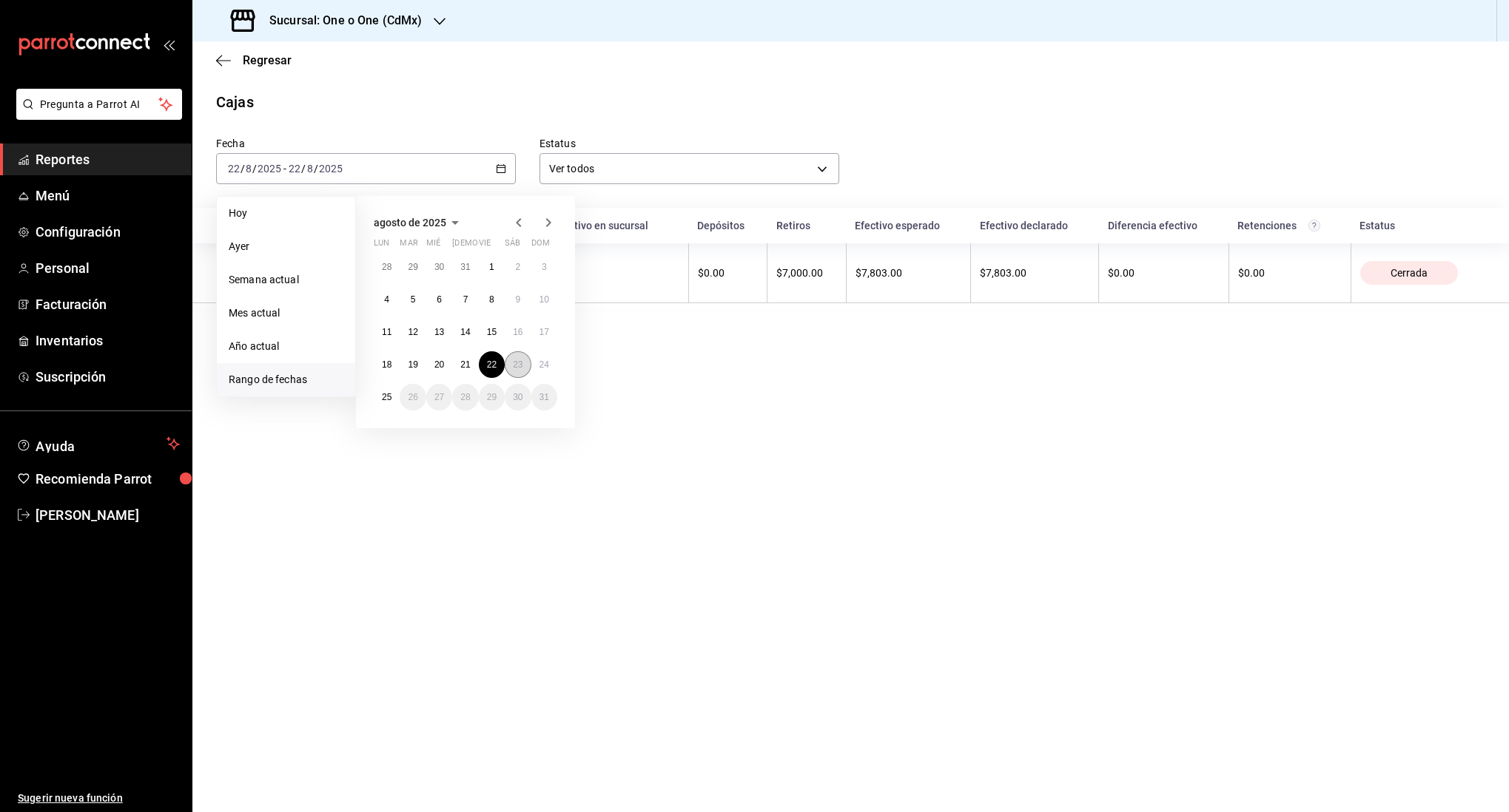
click at [515, 364] on abbr "23" at bounding box center [518, 364] width 9 height 10
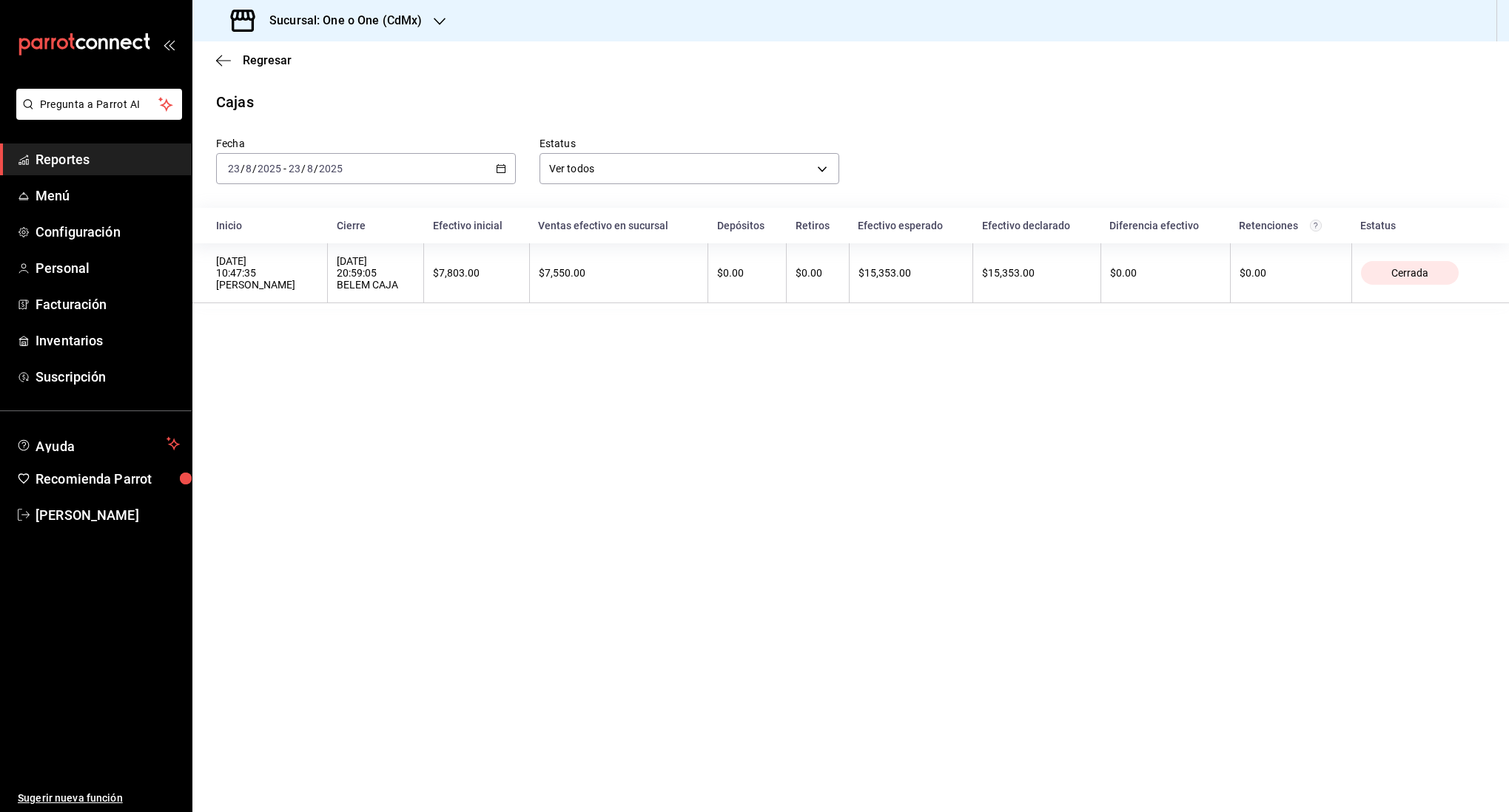
click at [423, 150] on div "Fecha [DATE] [DATE] - [DATE] [DATE]" at bounding box center [353, 149] width 323 height 71
click at [418, 167] on div "[DATE] [DATE] - [DATE] [DATE]" at bounding box center [366, 169] width 300 height 31
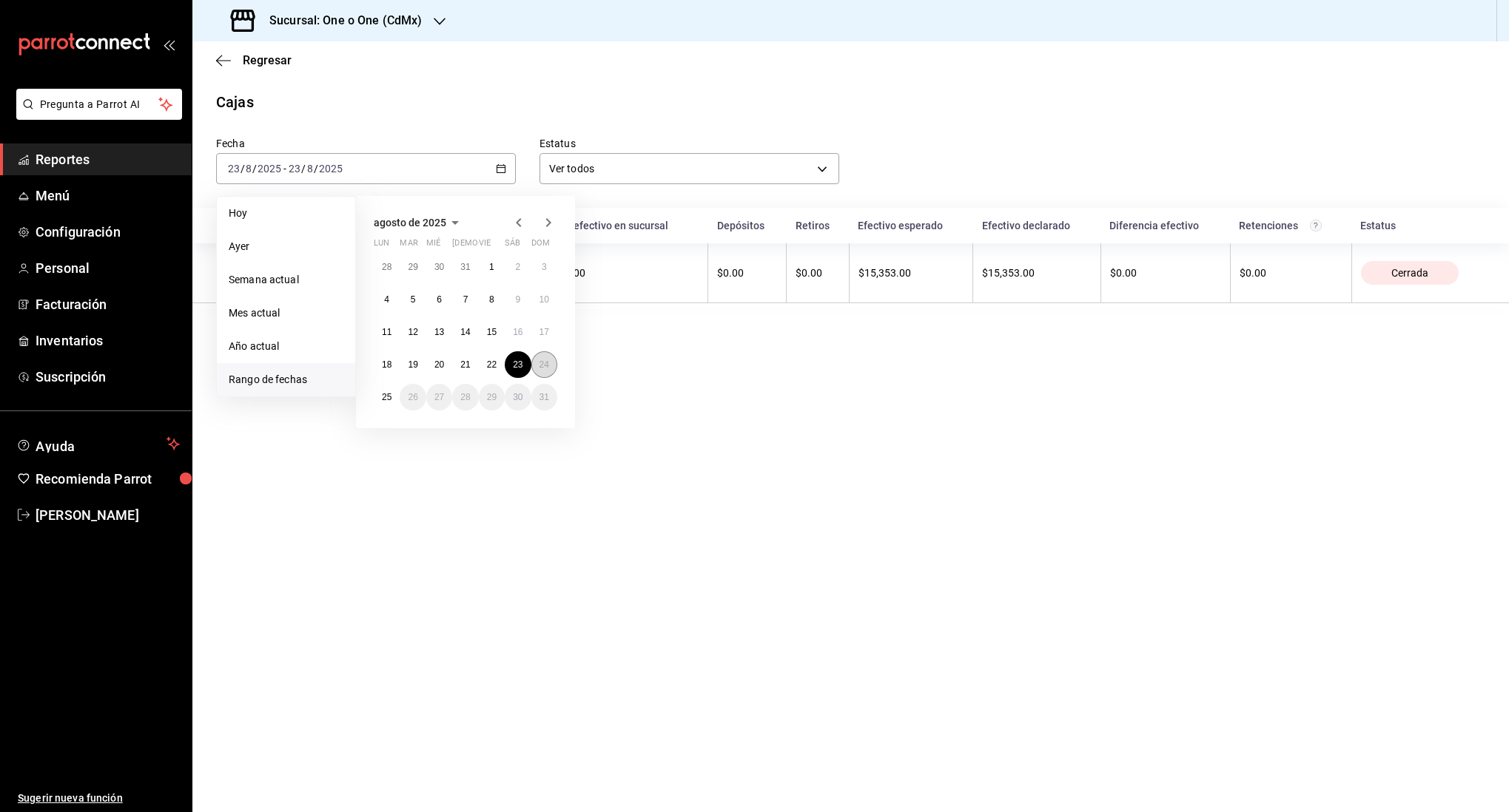
click at [542, 356] on button "24" at bounding box center [545, 365] width 26 height 27
